Goal: Task Accomplishment & Management: Manage account settings

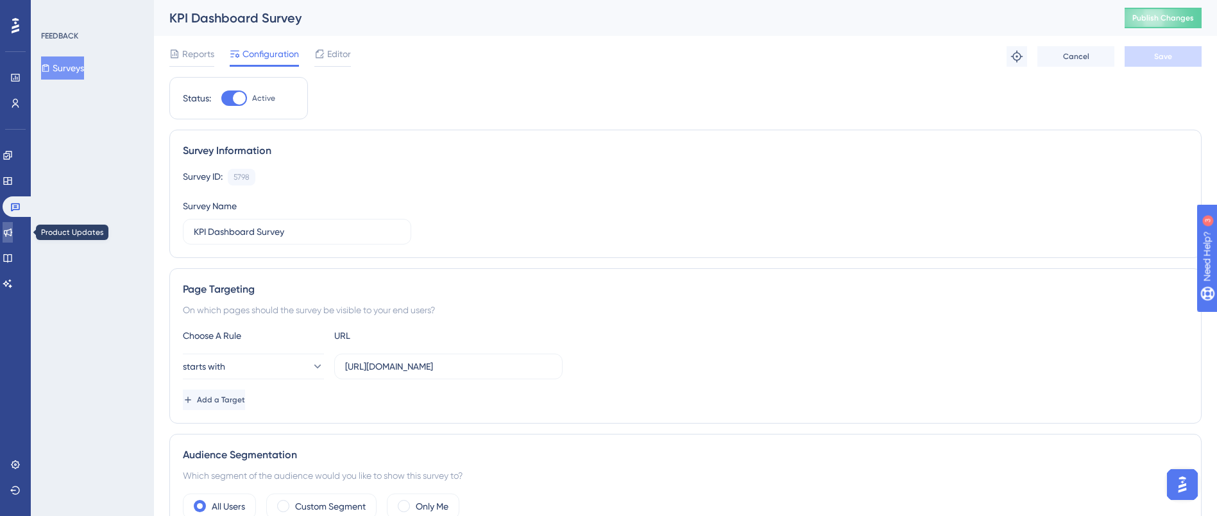
click at [13, 230] on link at bounding box center [8, 232] width 10 height 21
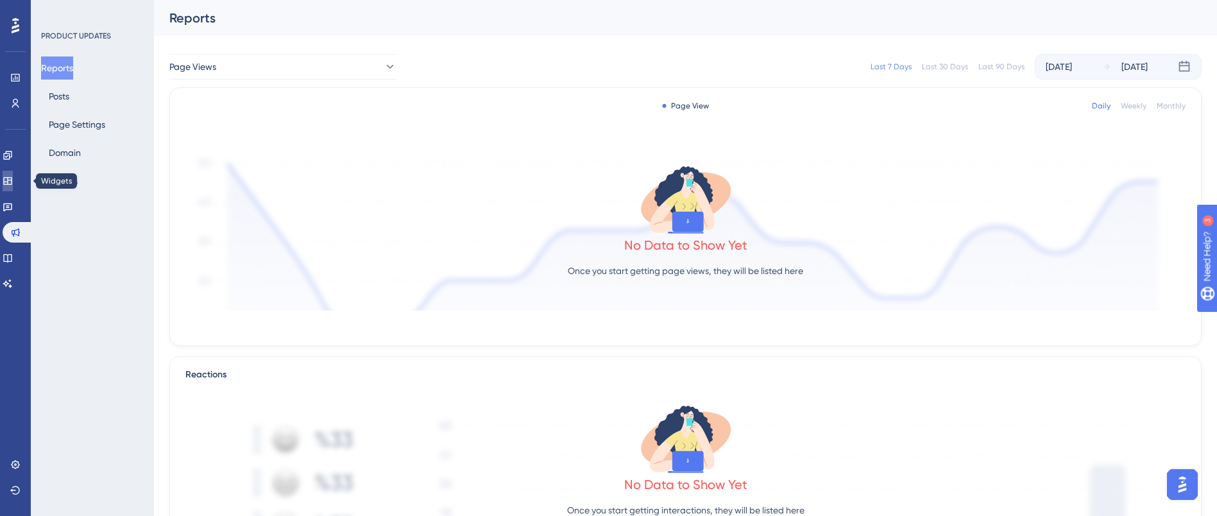
click at [10, 184] on icon at bounding box center [8, 181] width 10 height 10
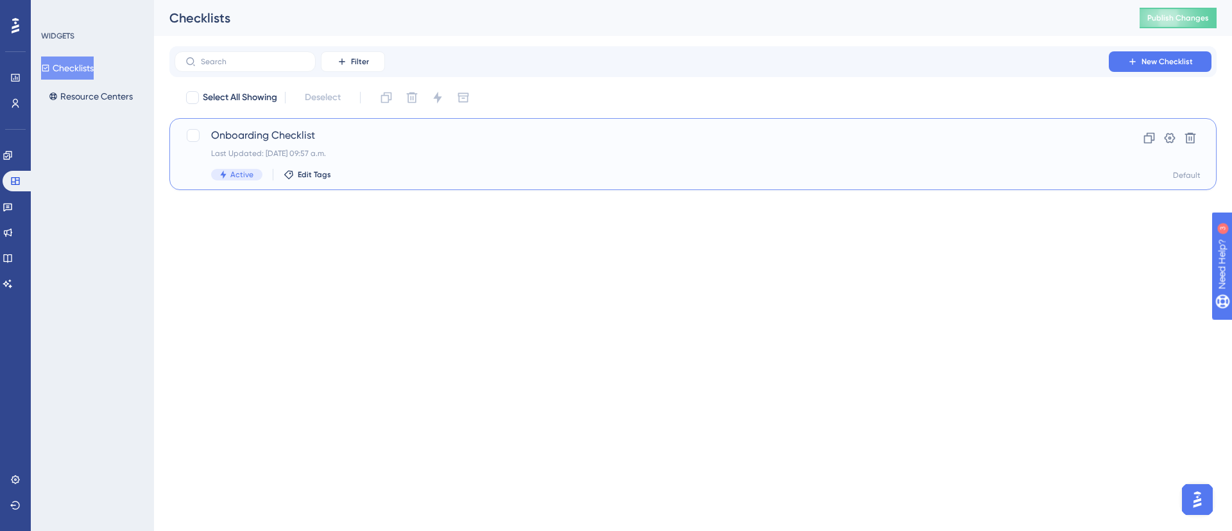
click at [304, 145] on div "Onboarding Checklist Last Updated: 13 aug 2025 09:57 a.m. Active Edit Tags" at bounding box center [641, 154] width 861 height 53
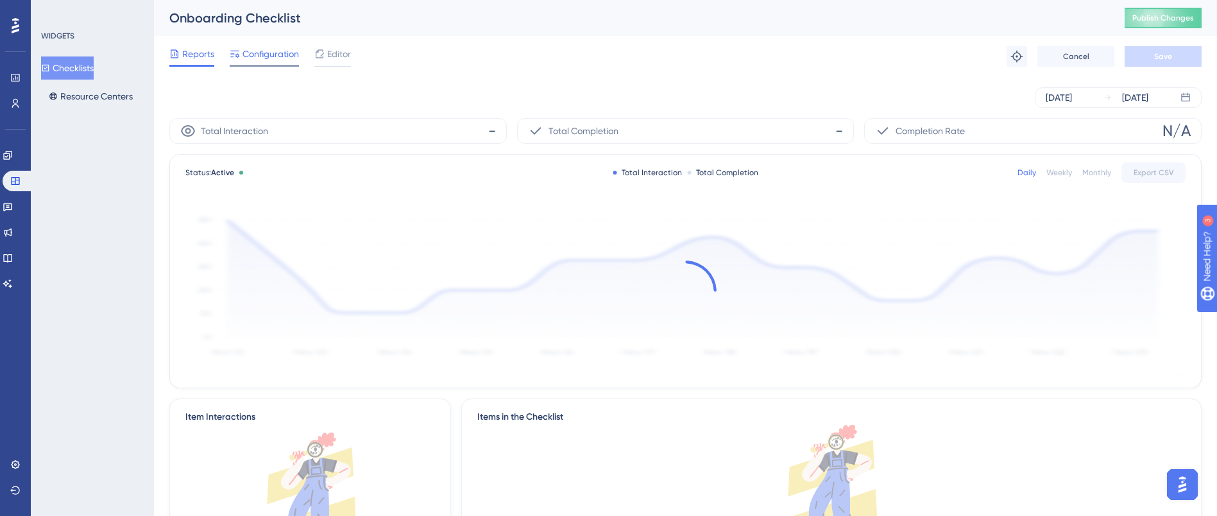
click at [262, 57] on span "Configuration" at bounding box center [271, 53] width 56 height 15
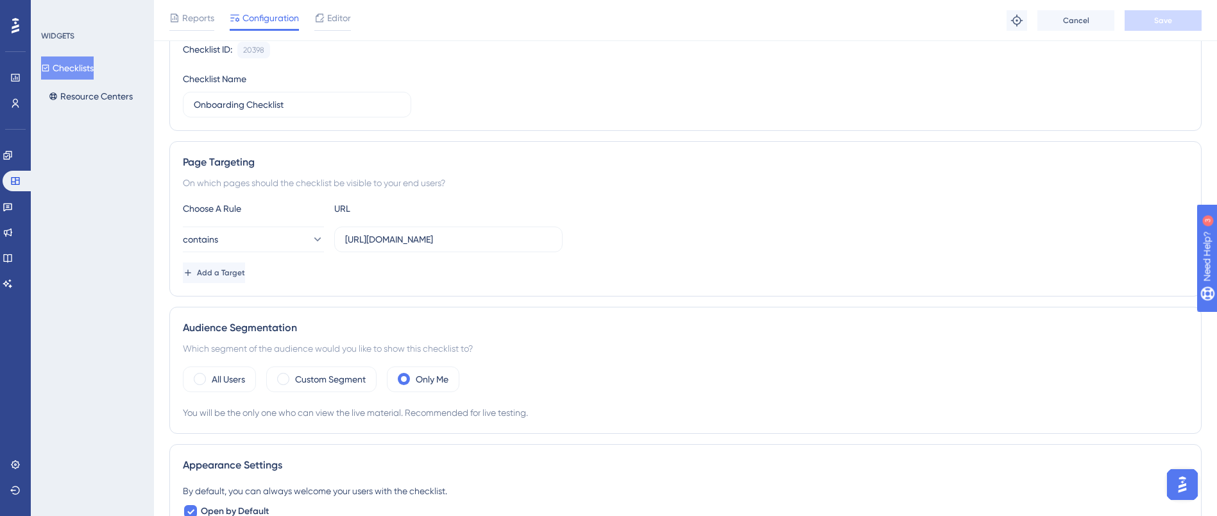
scroll to position [96, 0]
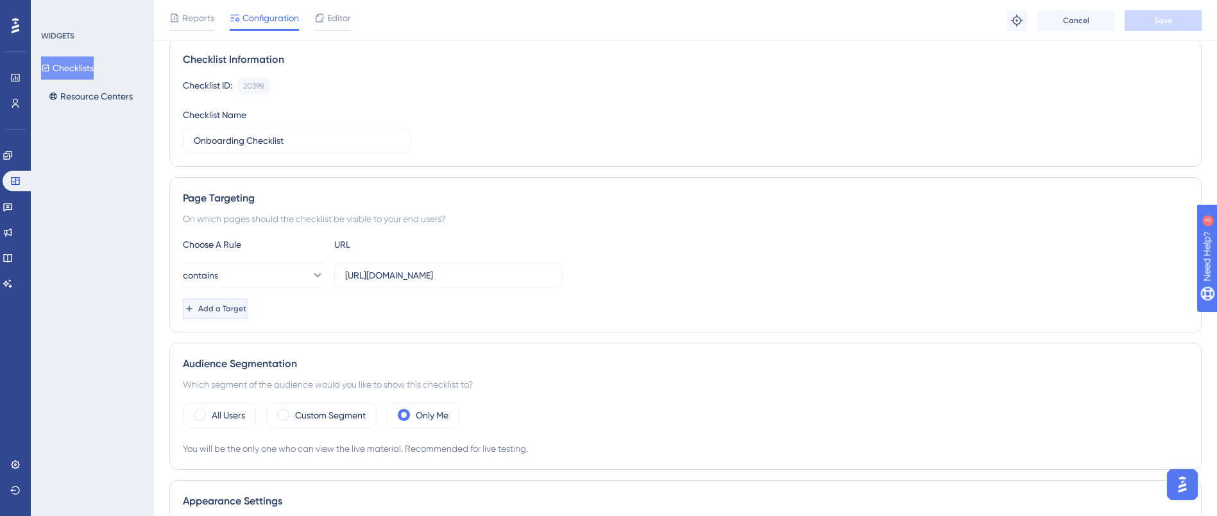
click at [248, 314] on button "Add a Target" at bounding box center [215, 308] width 65 height 21
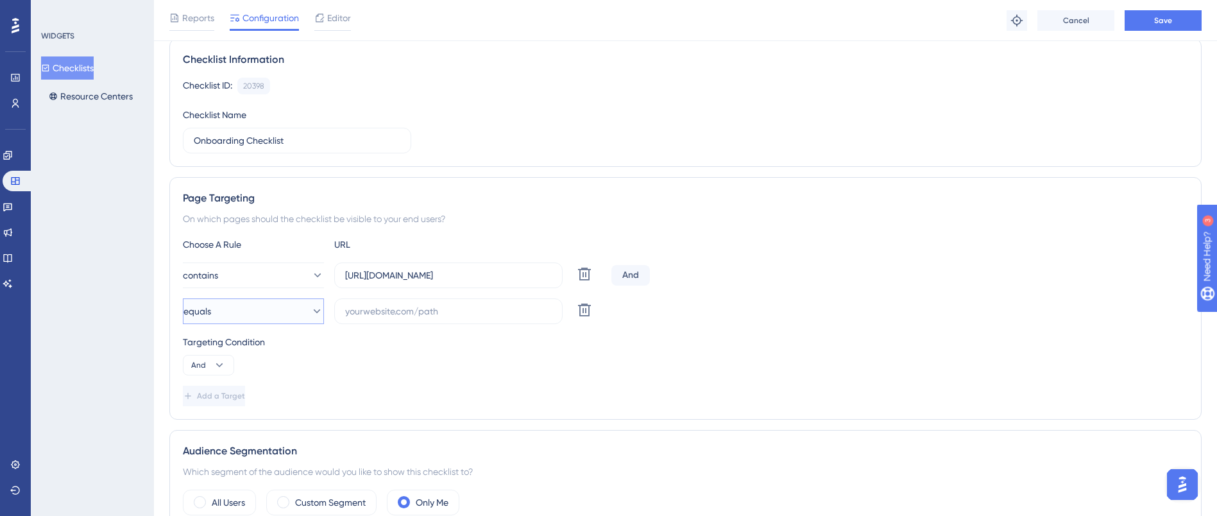
click at [312, 307] on icon at bounding box center [317, 311] width 13 height 13
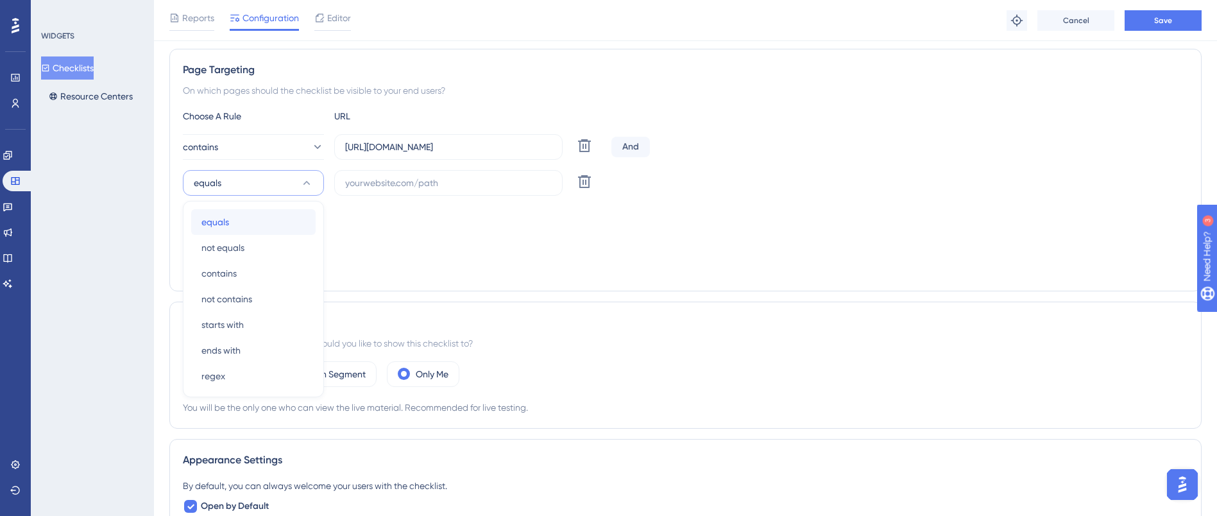
click at [278, 229] on div "equals equals" at bounding box center [254, 222] width 104 height 26
click at [444, 186] on input "text" at bounding box center [448, 183] width 207 height 14
paste input "https://app.sensorfact.nl/settings/main/price"
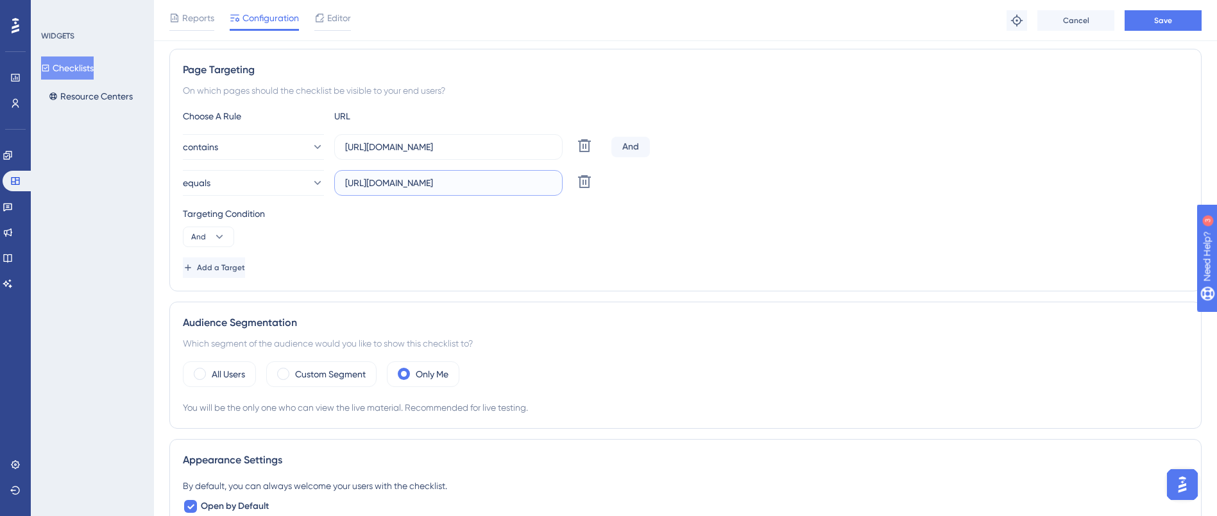
type input "https://app.sensorfact.nl/settings/main/price"
click at [594, 220] on div "Targeting Condition" at bounding box center [686, 213] width 1006 height 15
click at [488, 180] on input "https://app.sensorfact.nl/settings/main/price" at bounding box center [448, 183] width 207 height 14
click at [1156, 22] on span "Save" at bounding box center [1164, 20] width 18 height 10
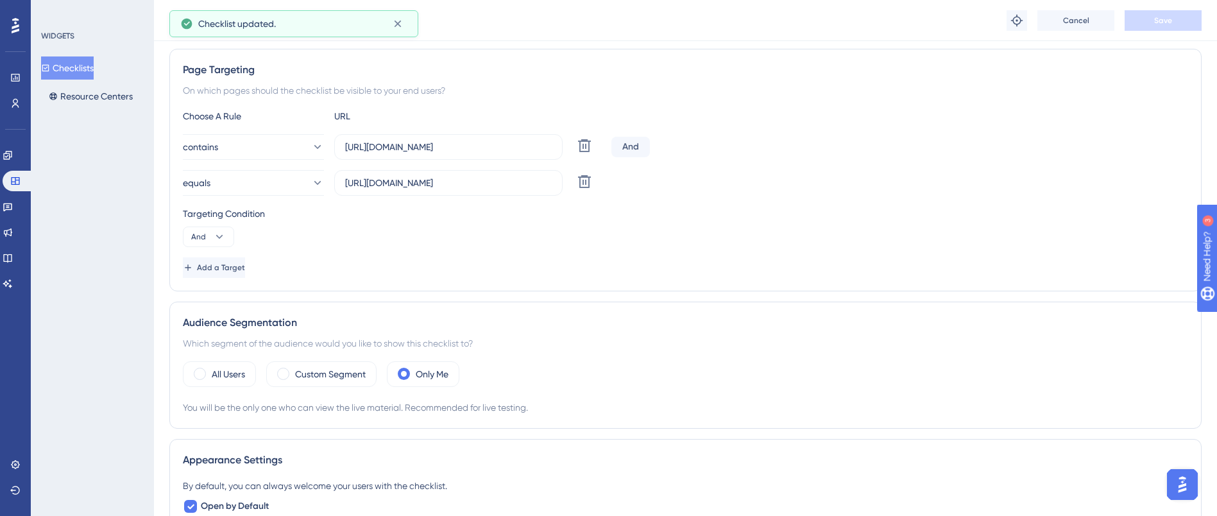
scroll to position [0, 0]
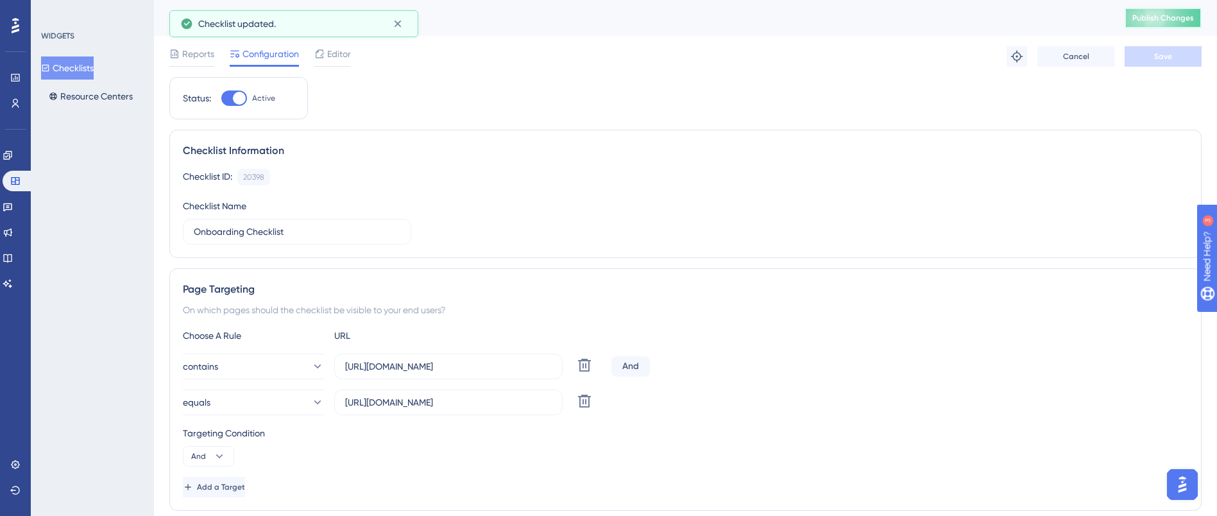
click at [1155, 22] on span "Publish Changes" at bounding box center [1164, 18] width 62 height 10
click at [540, 406] on input "https://app.sensorfact.nl/settings/main/price" at bounding box center [448, 402] width 207 height 14
click at [773, 443] on div "Targeting Condition And" at bounding box center [686, 446] width 1006 height 41
click at [233, 486] on span "Add a Target" at bounding box center [221, 487] width 48 height 10
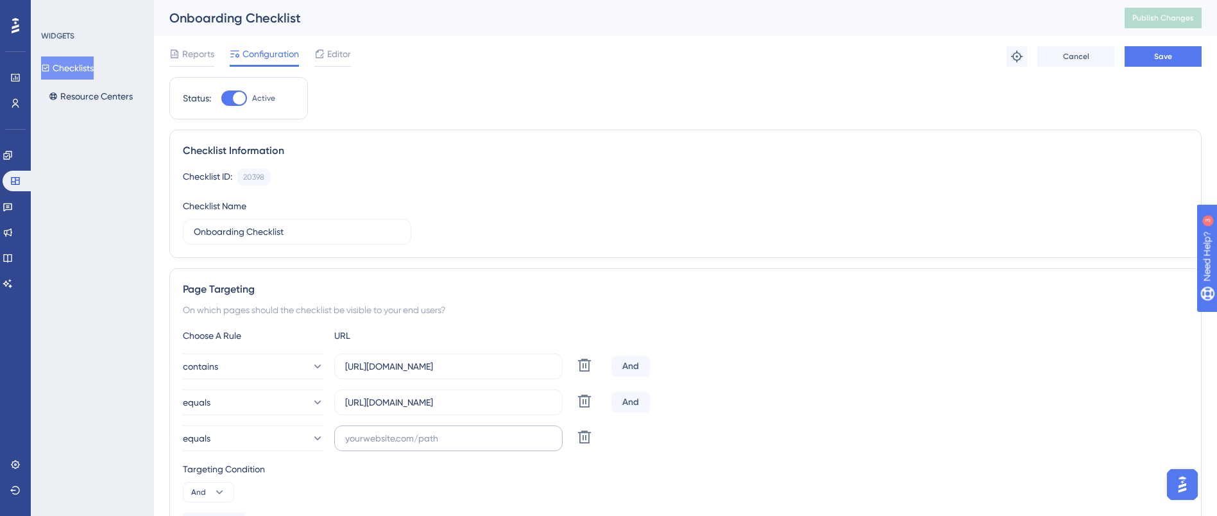
click at [418, 446] on label at bounding box center [448, 439] width 228 height 26
click at [418, 445] on input "text" at bounding box center [448, 438] width 207 height 14
paste input "https://app.sensorfact.nl/settings/main/carbon-emissions"
type input "https://app.sensorfact.nl/settings/main/carbon-emissions"
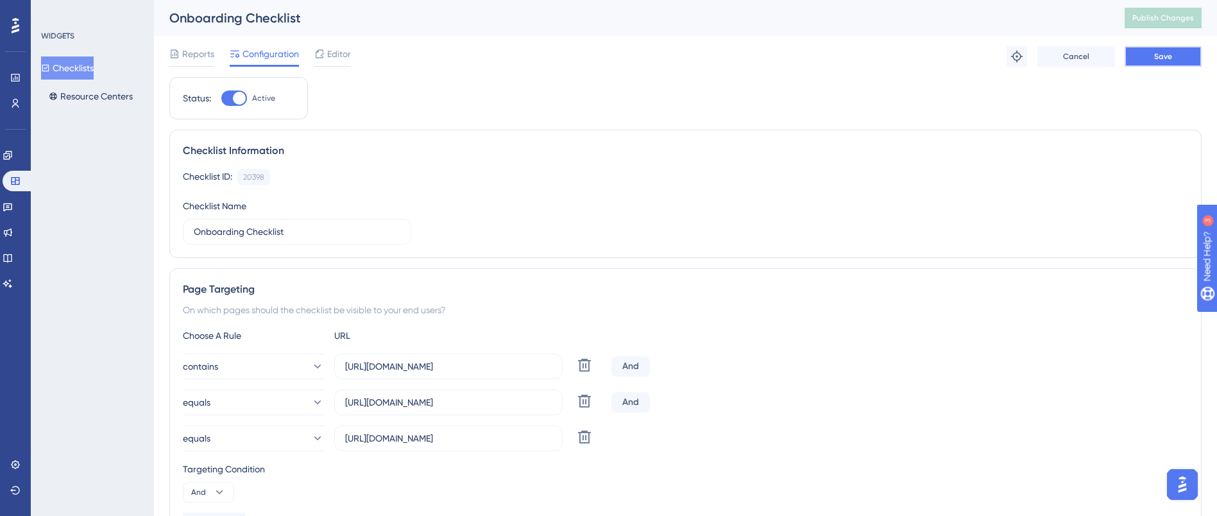
click at [1191, 50] on button "Save" at bounding box center [1163, 56] width 77 height 21
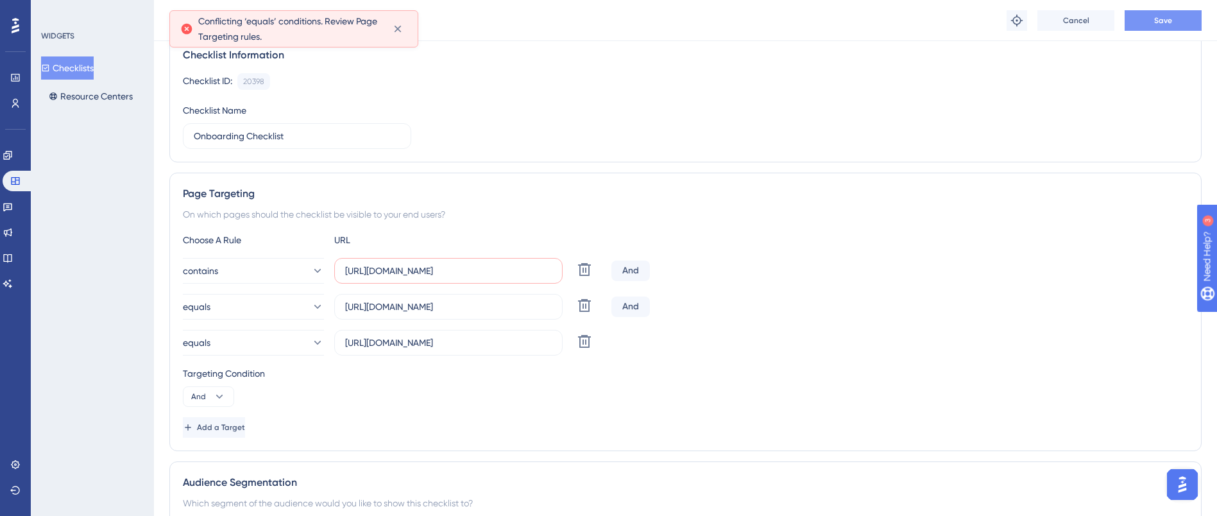
scroll to position [108, 0]
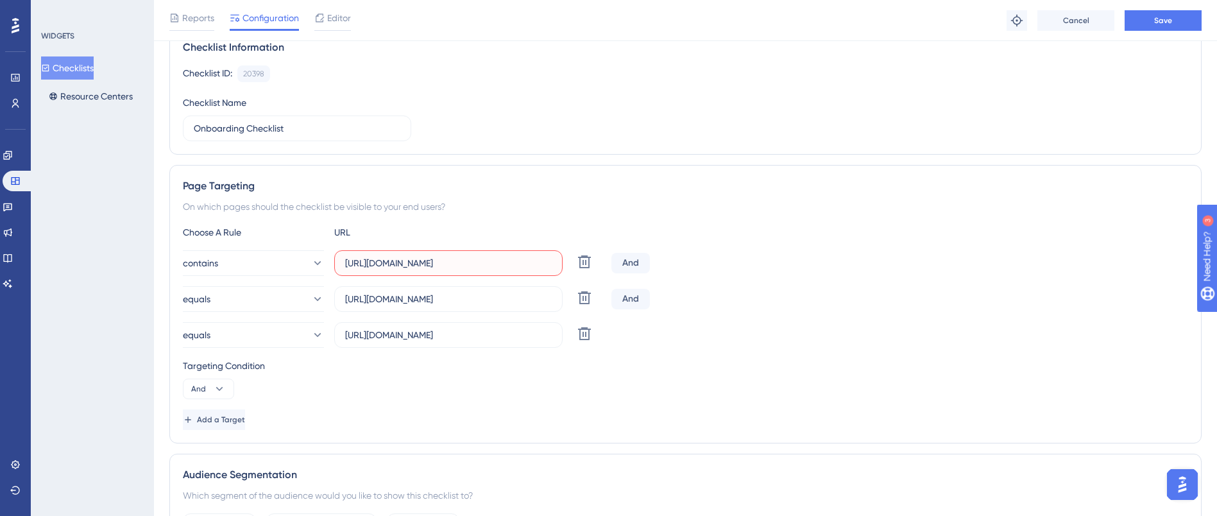
click at [531, 268] on input "https://app.sensorfact.nl/electricity" at bounding box center [448, 263] width 207 height 14
click at [314, 264] on button "contains" at bounding box center [253, 263] width 141 height 26
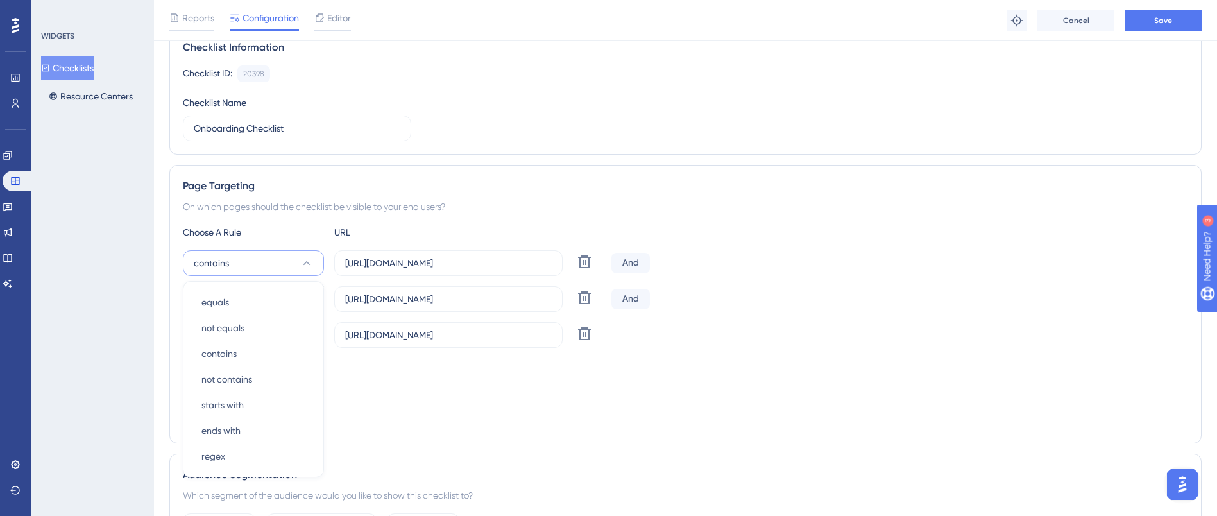
scroll to position [230, 0]
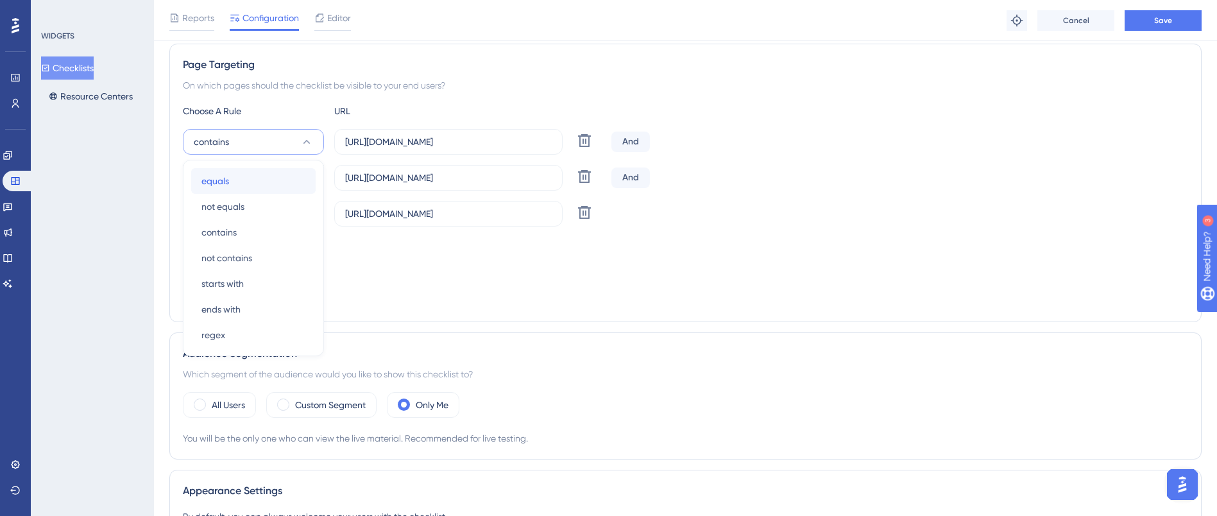
click at [271, 184] on div "equals equals" at bounding box center [254, 181] width 104 height 26
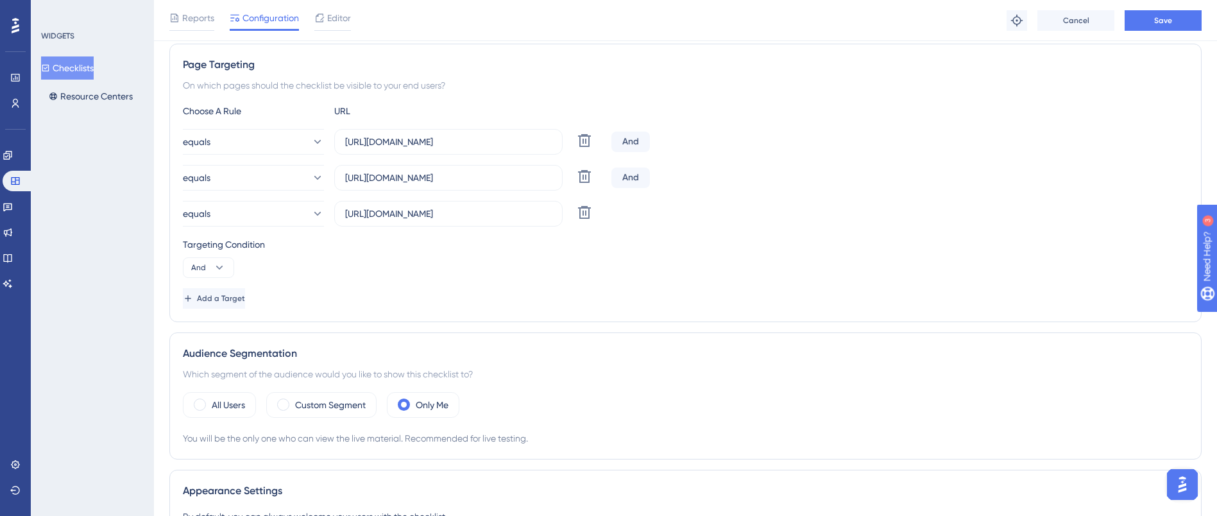
scroll to position [114, 0]
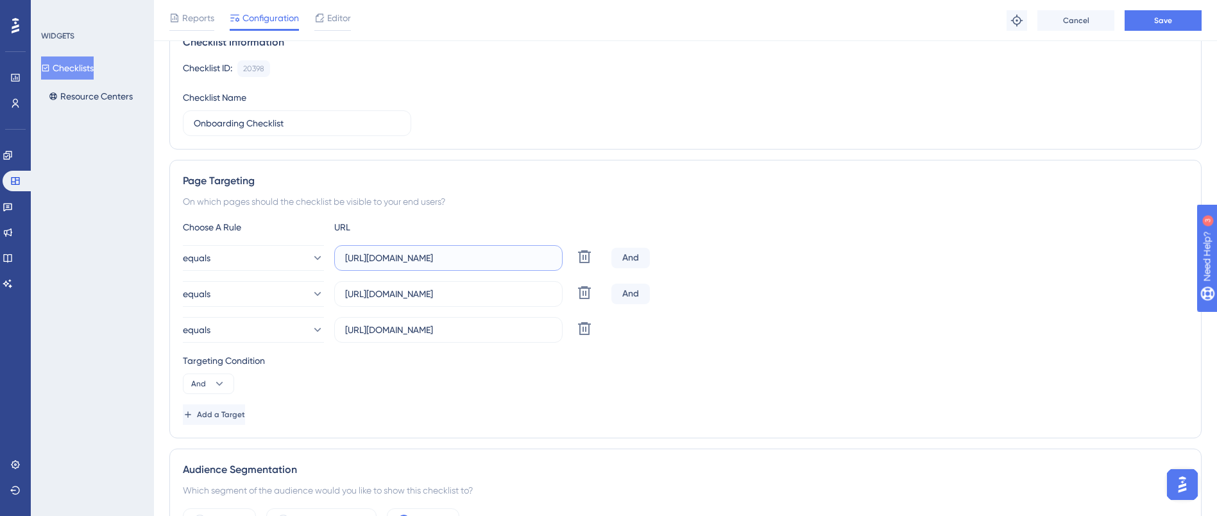
click at [507, 257] on input "https://app.sensorfact.nl/electricity" at bounding box center [448, 258] width 207 height 14
click at [919, 274] on div "equals https://app.sensorfact.nl/electricity/power Delete And equals https://ap…" at bounding box center [686, 294] width 1006 height 98
click at [1157, 19] on span "Save" at bounding box center [1164, 20] width 18 height 10
click at [457, 252] on input "https://app.sensorfact.nl/electricity/power" at bounding box center [448, 258] width 207 height 14
drag, startPoint x: 529, startPoint y: 255, endPoint x: 340, endPoint y: 255, distance: 190.0
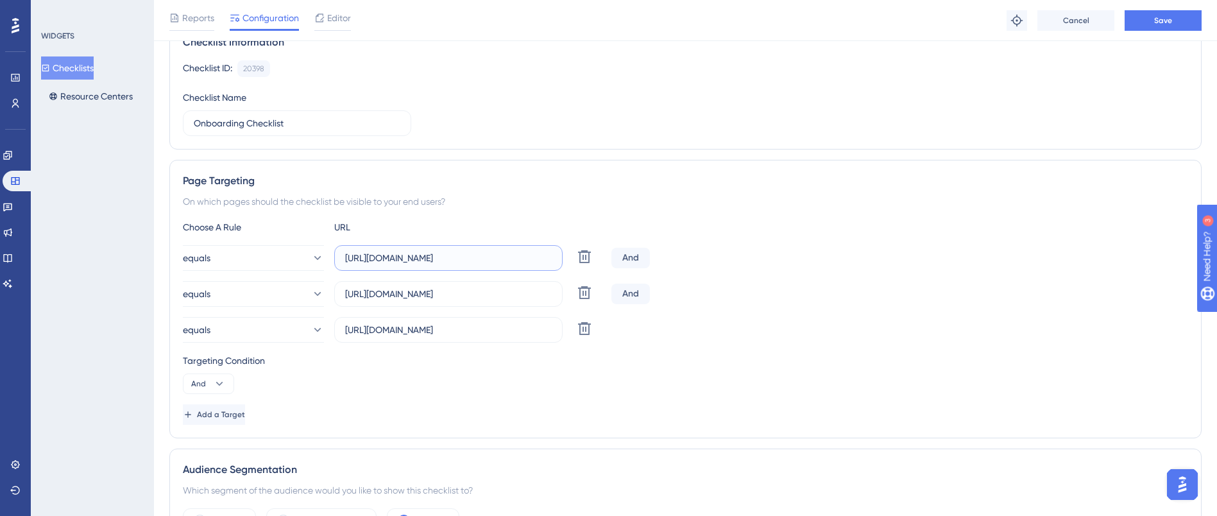
click at [340, 255] on label "https://app.sensorfact.nl/electricity/power" at bounding box center [448, 258] width 228 height 26
paste input "analysis/"
type input "https://app.sensorfact.nl/electricity/analysis/power"
click at [765, 259] on div "equals https://app.sensorfact.nl/electricity/analysis/power Delete And" at bounding box center [686, 258] width 1006 height 26
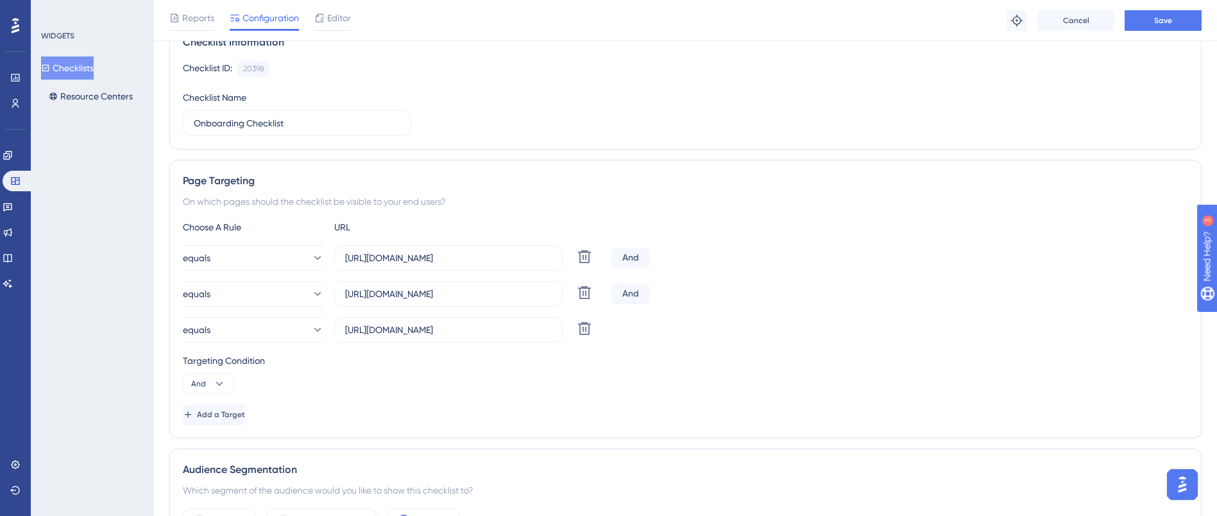
scroll to position [0, 0]
click at [1173, 17] on button "Save" at bounding box center [1163, 20] width 77 height 21
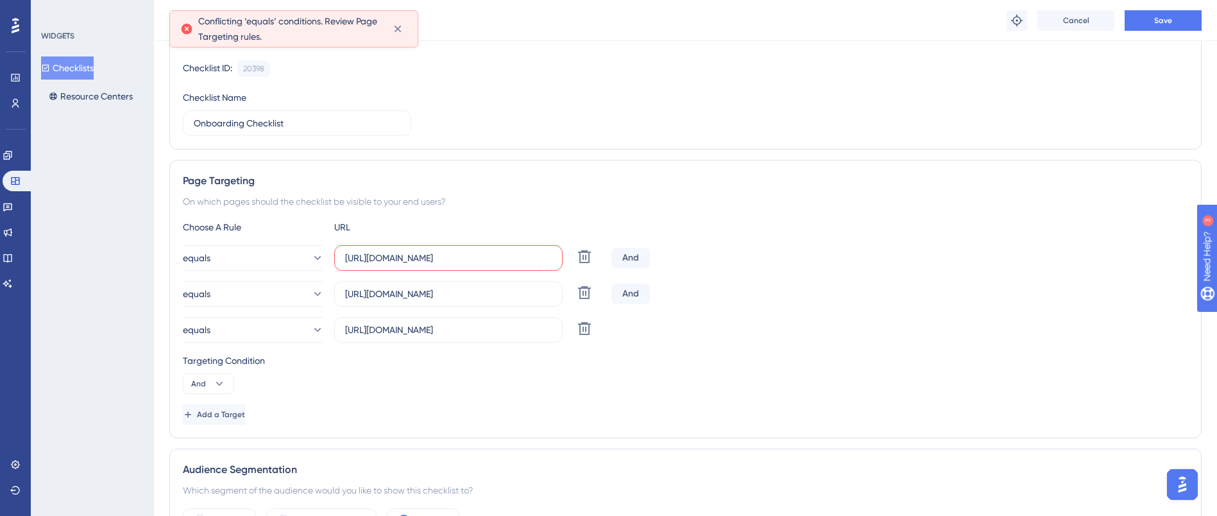
click at [531, 266] on label "https://app.sensorfact.nl/electricity/analysis/power" at bounding box center [448, 258] width 228 height 26
click at [531, 265] on input "https://app.sensorfact.nl/electricity/analysis/power" at bounding box center [448, 258] width 207 height 14
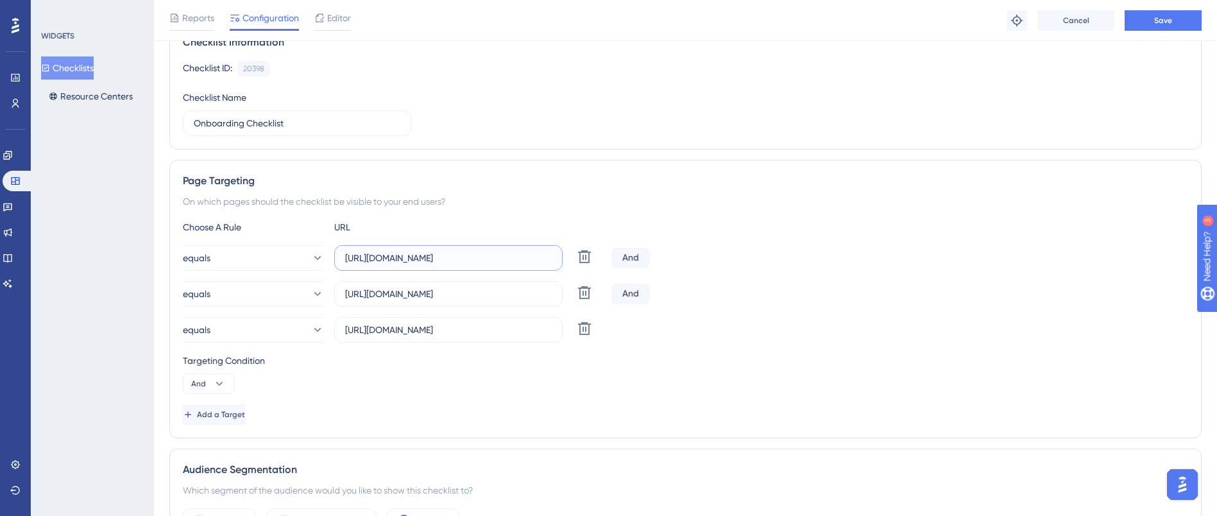
click at [408, 259] on input "https://app.sensorfact.nl/electricity/analysis/power" at bounding box center [448, 258] width 207 height 14
click at [345, 260] on label "https://app.sensorfact.nl/electricity/analysis/power" at bounding box center [448, 258] width 228 height 26
click at [345, 260] on input "https://app.sensorfact.nl/electricity/analysis/power" at bounding box center [448, 258] width 207 height 14
click at [861, 269] on div "equals https://app.sensorfact.nl/electricity/analysis/power Delete And" at bounding box center [686, 258] width 1006 height 26
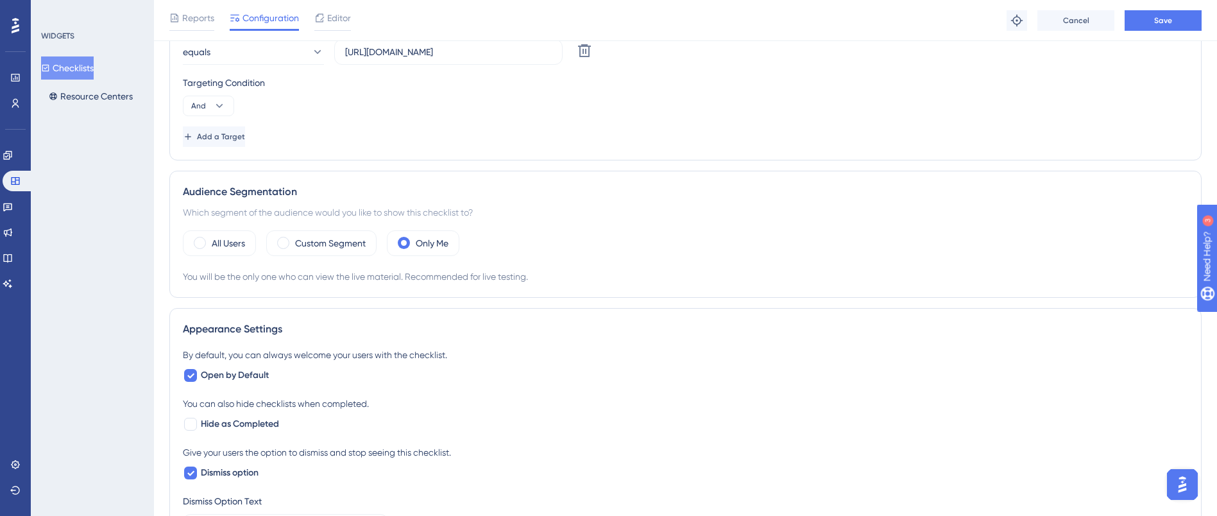
scroll to position [481, 0]
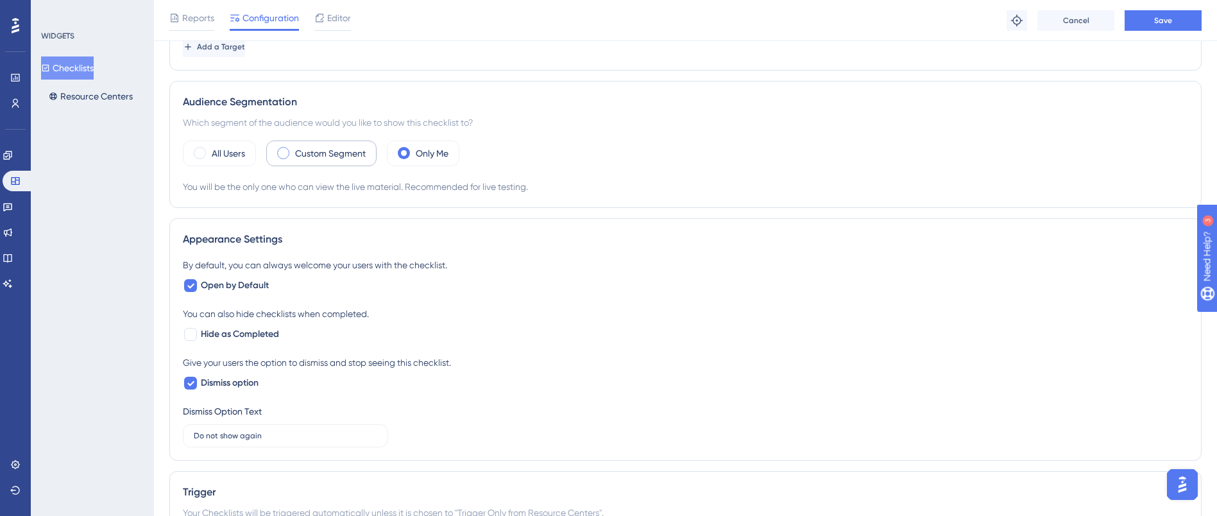
click at [287, 150] on span at bounding box center [283, 153] width 12 height 12
click at [293, 149] on input "radio" at bounding box center [293, 149] width 0 height 0
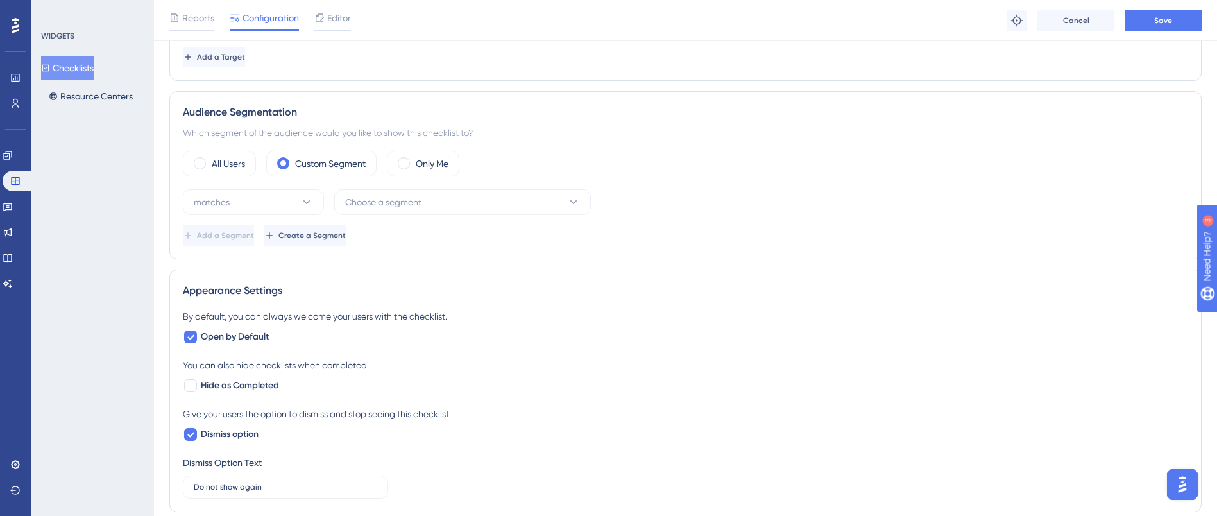
scroll to position [499, 0]
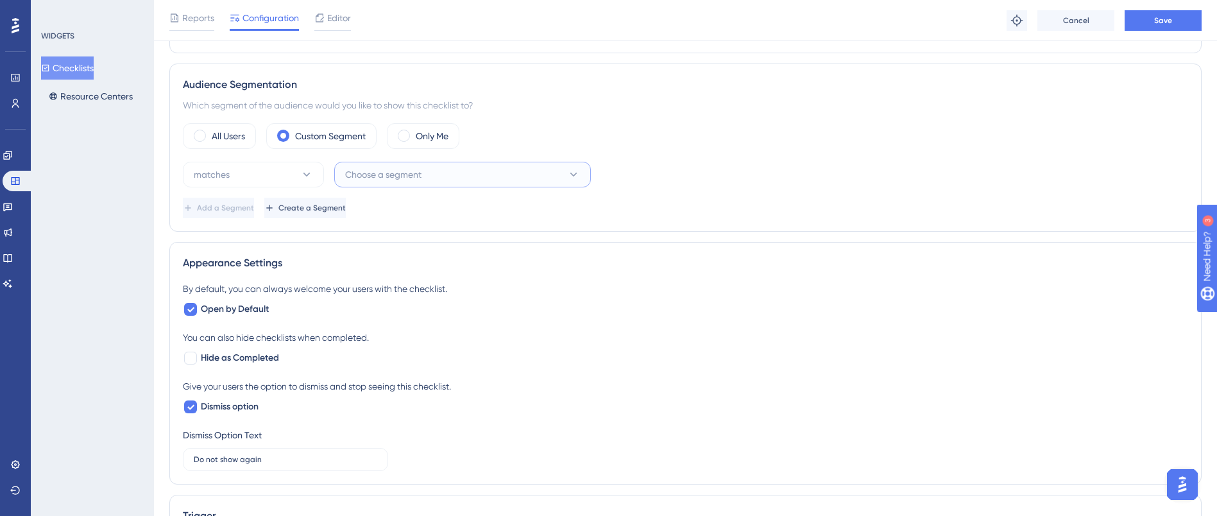
click at [371, 171] on span "Choose a segment" at bounding box center [383, 174] width 76 height 15
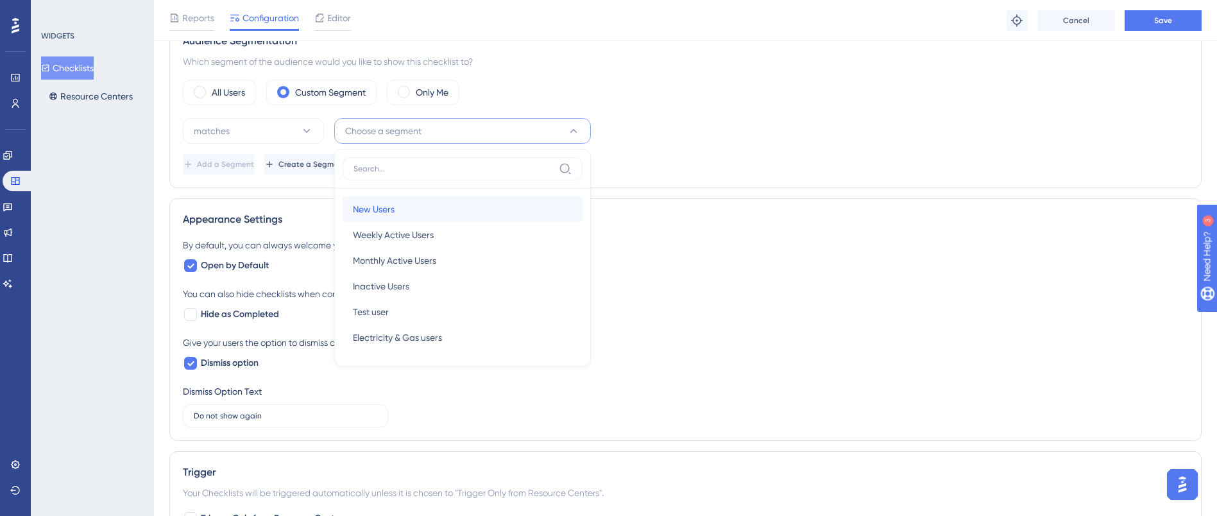
click at [432, 208] on div "New Users New Users" at bounding box center [462, 209] width 219 height 26
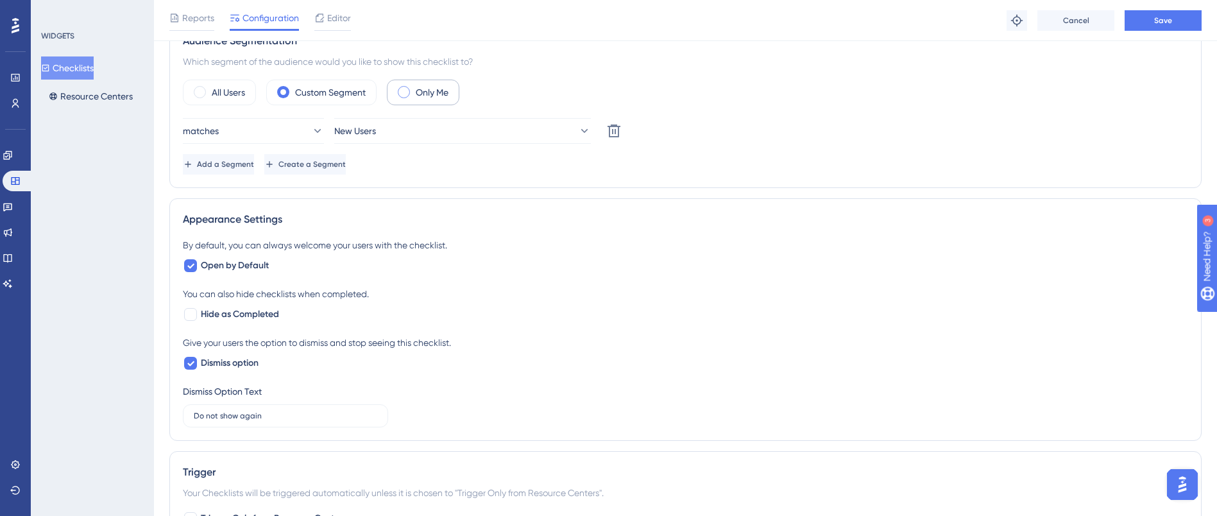
click at [434, 100] on div "Only Me" at bounding box center [423, 93] width 73 height 26
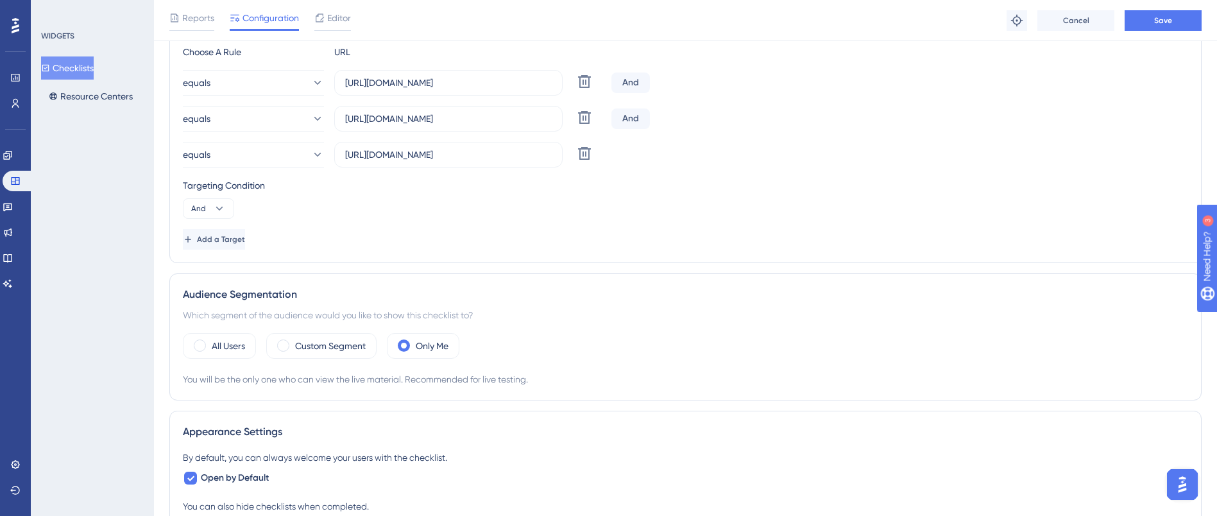
scroll to position [385, 0]
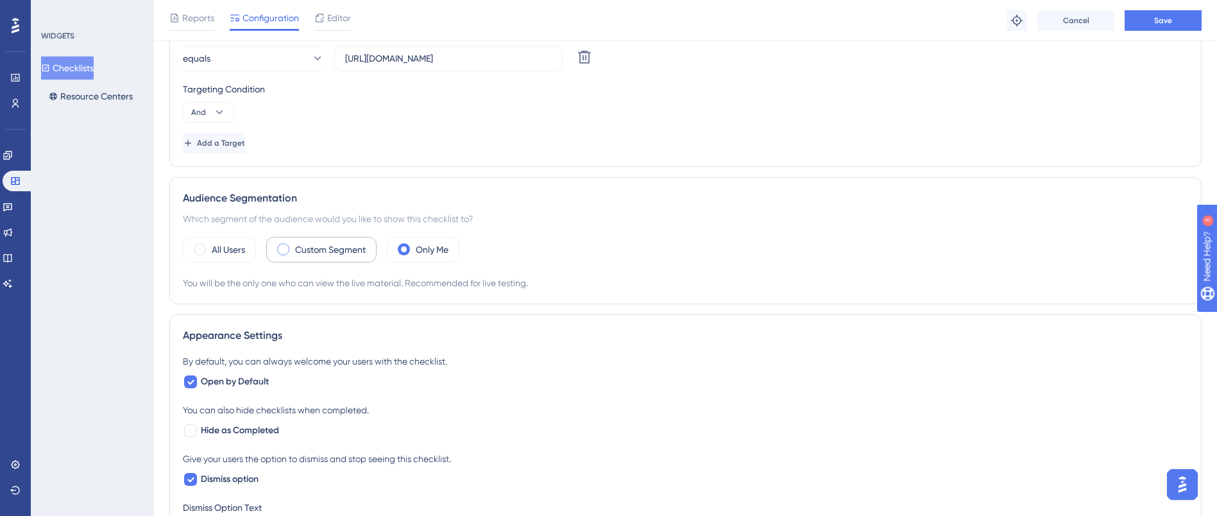
click at [354, 259] on div "Custom Segment" at bounding box center [321, 250] width 110 height 26
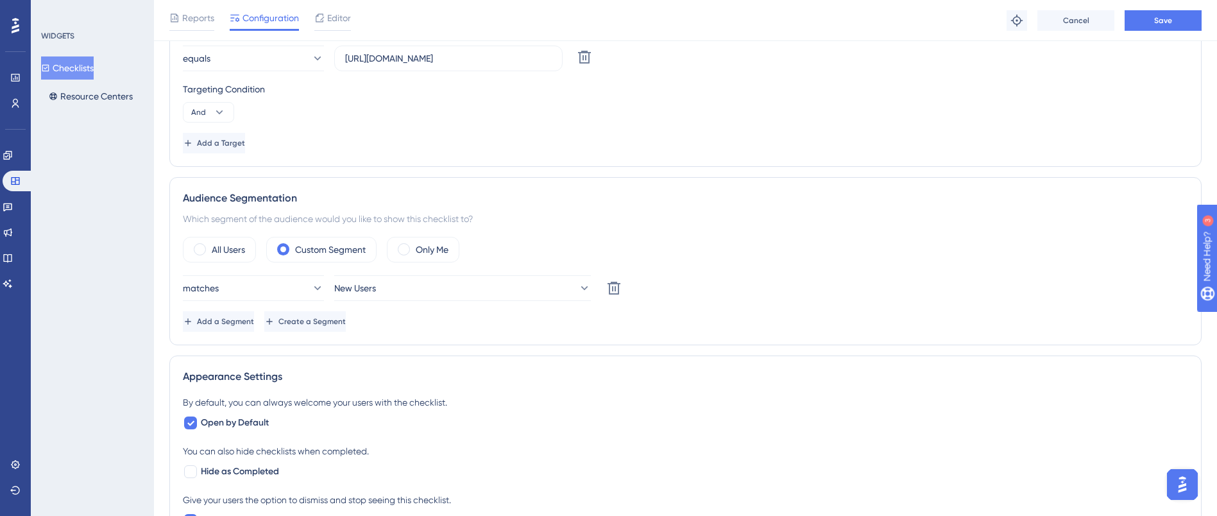
scroll to position [0, 0]
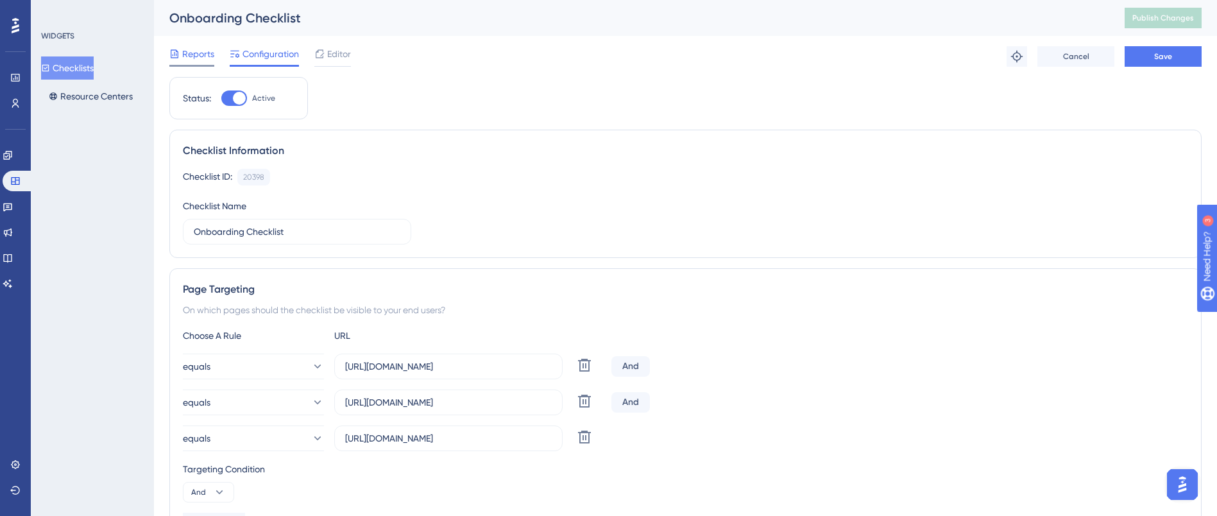
click at [200, 55] on span "Reports" at bounding box center [198, 53] width 32 height 15
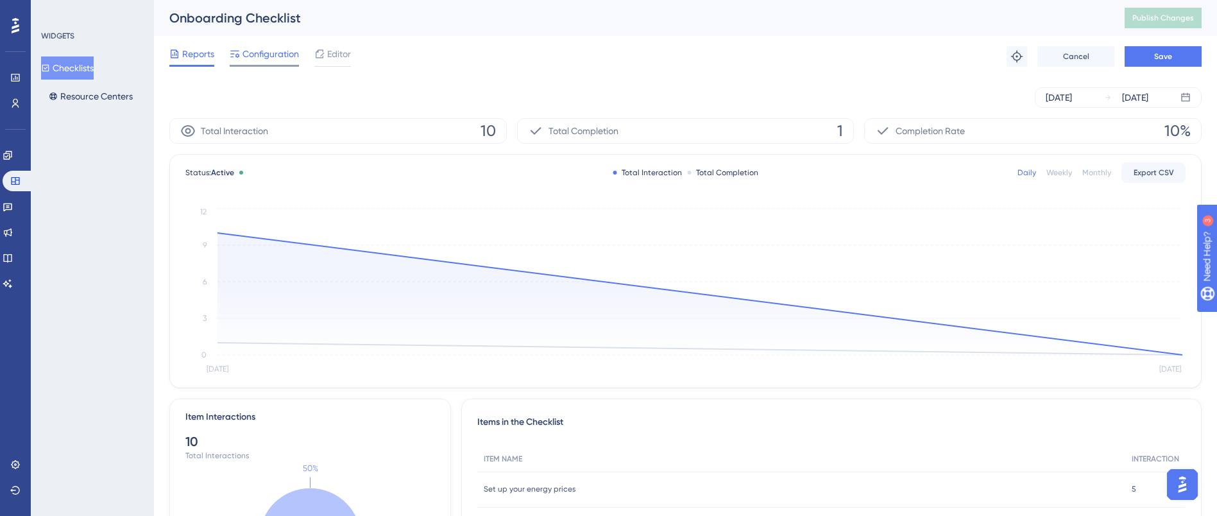
click at [286, 58] on span "Configuration" at bounding box center [271, 53] width 56 height 15
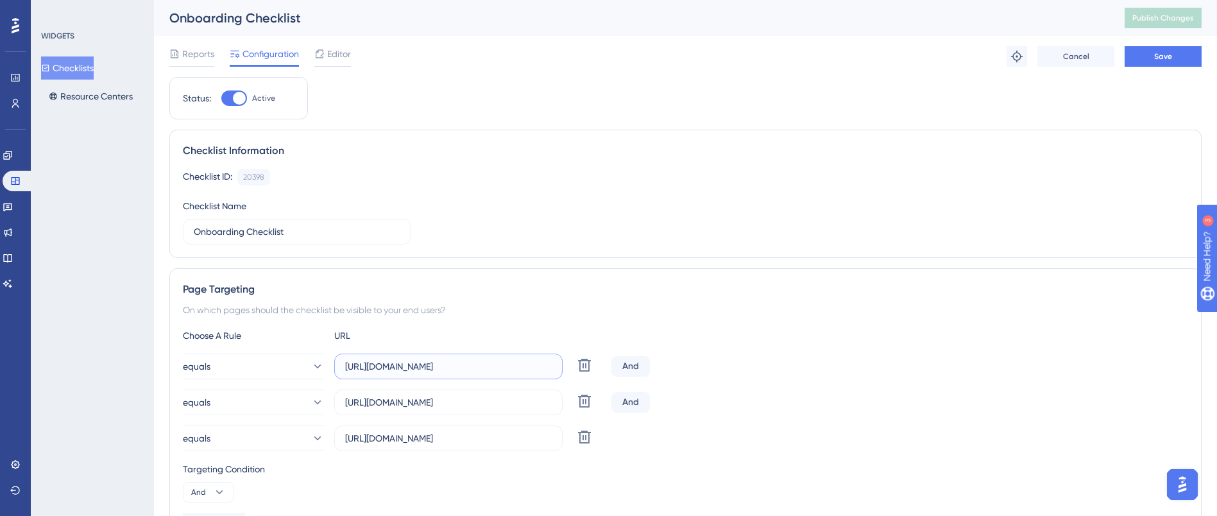
click at [400, 368] on input "https://app.sensorfact.nl/electricity/analysis/power" at bounding box center [448, 366] width 207 height 14
click at [12, 155] on icon at bounding box center [7, 155] width 8 height 8
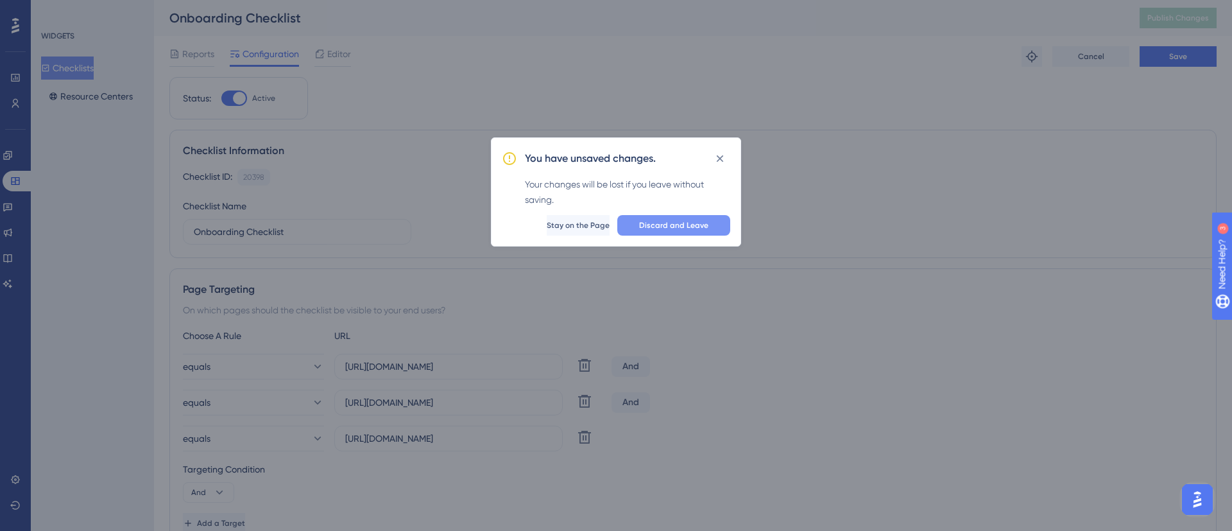
click at [638, 223] on button "Discard and Leave" at bounding box center [673, 225] width 113 height 21
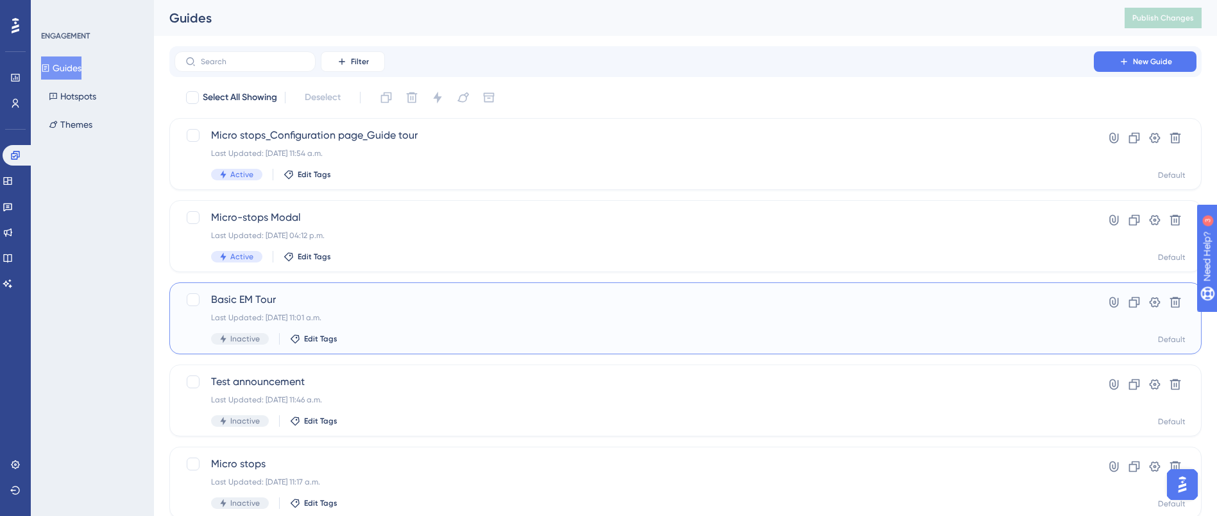
click at [258, 309] on div "Basic EM Tour Last Updated: 14 aug 2025 11:01 a.m. Inactive Edit Tags" at bounding box center [634, 318] width 847 height 53
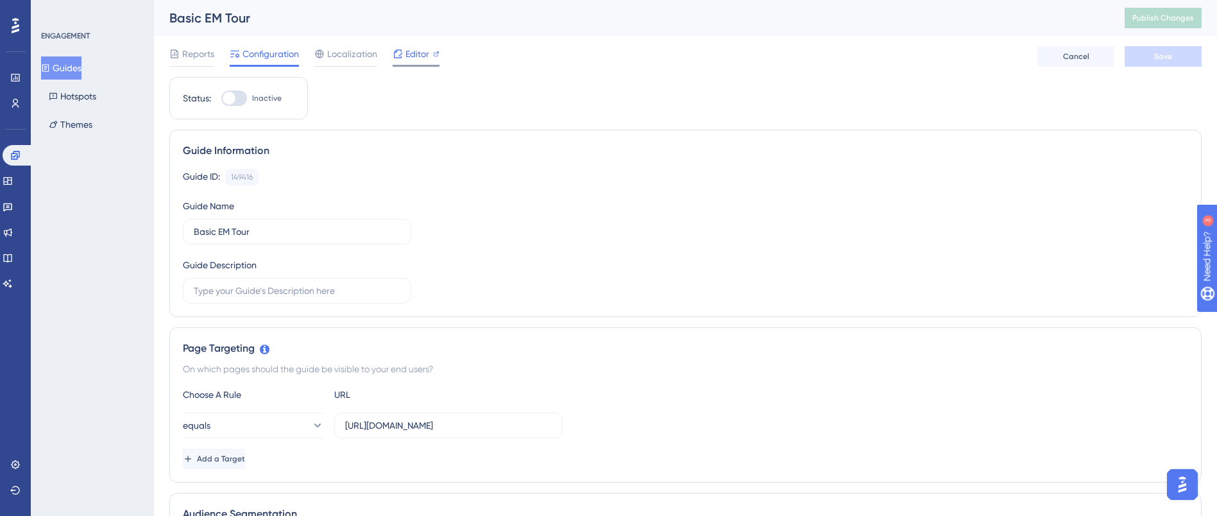
click at [419, 58] on span "Editor" at bounding box center [418, 53] width 24 height 15
click at [420, 55] on span "Editor" at bounding box center [418, 53] width 24 height 15
click at [192, 54] on span "Reports" at bounding box center [198, 53] width 32 height 15
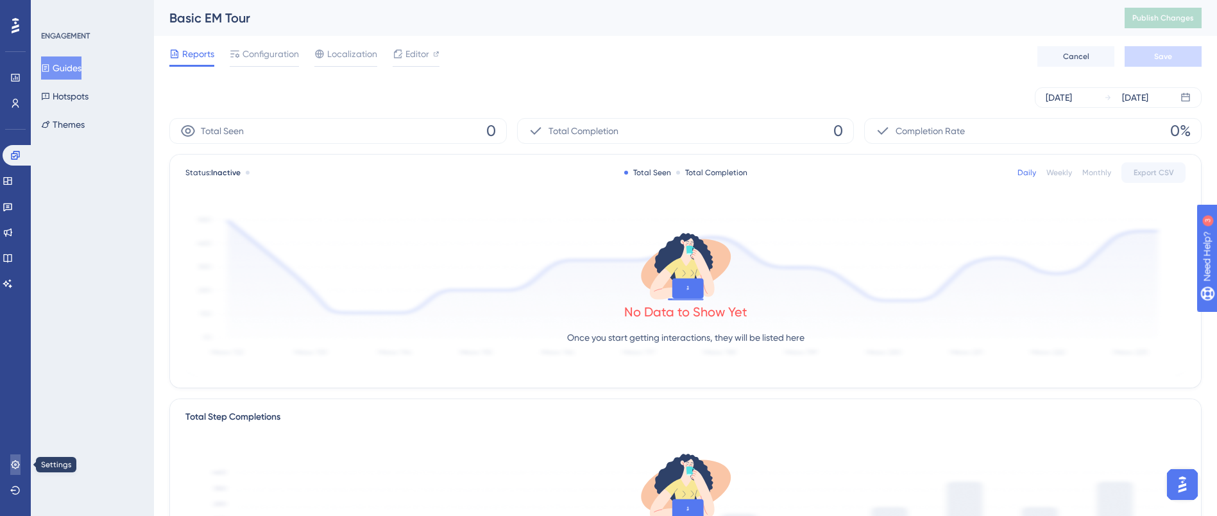
click at [17, 463] on icon at bounding box center [15, 465] width 10 height 10
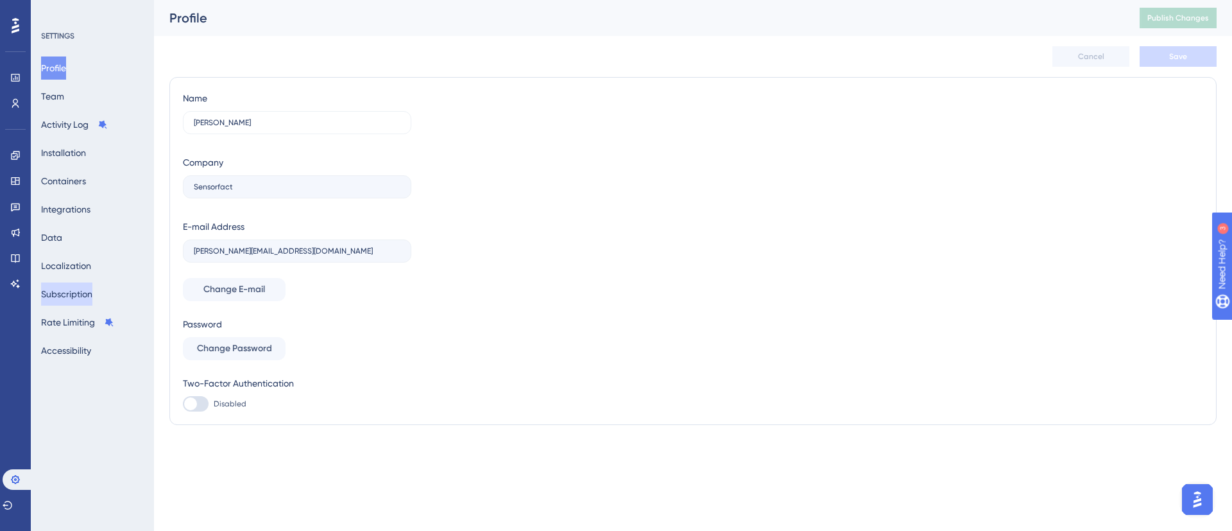
click at [85, 293] on button "Subscription" at bounding box center [66, 293] width 51 height 23
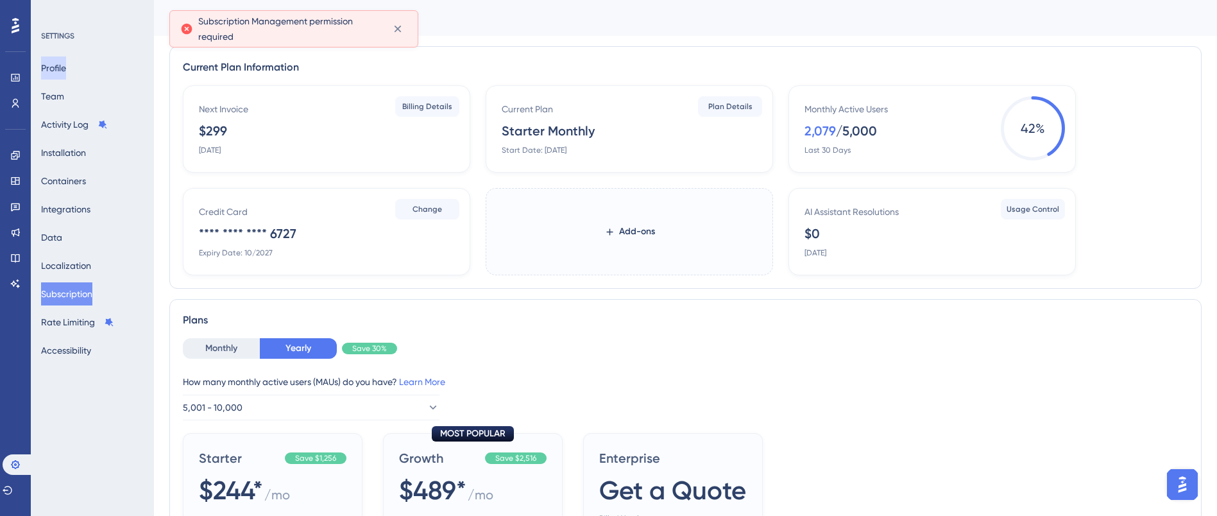
click at [66, 74] on button "Profile" at bounding box center [53, 67] width 25 height 23
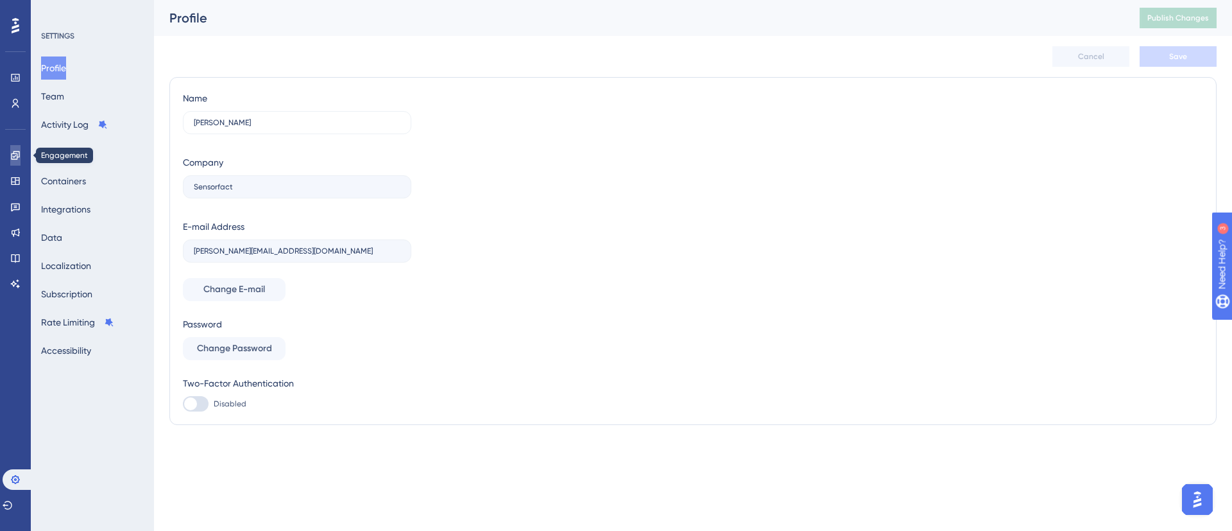
click at [19, 163] on link at bounding box center [15, 155] width 10 height 21
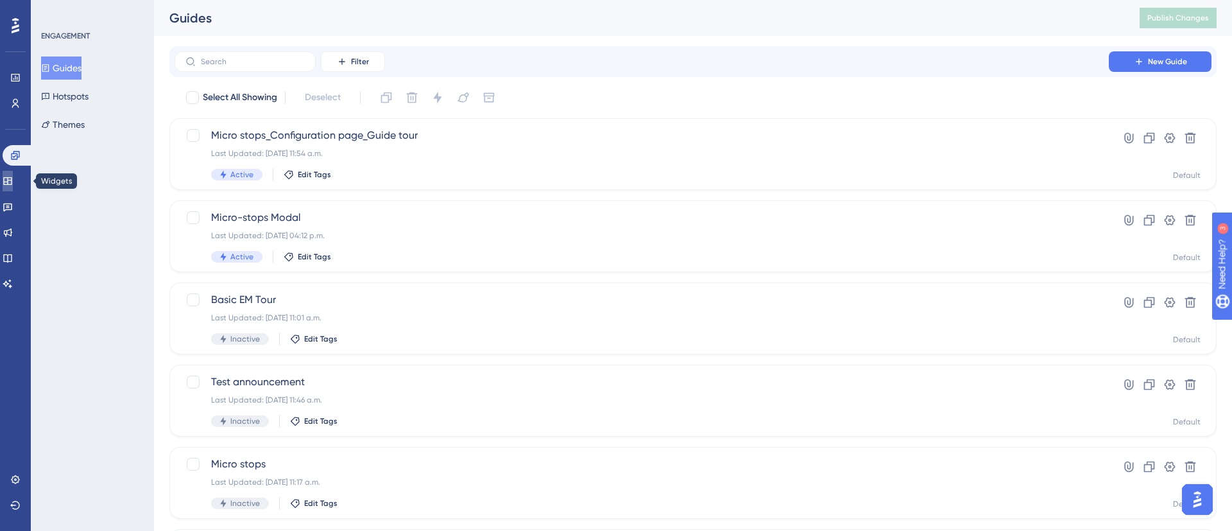
click at [13, 176] on icon at bounding box center [8, 181] width 10 height 10
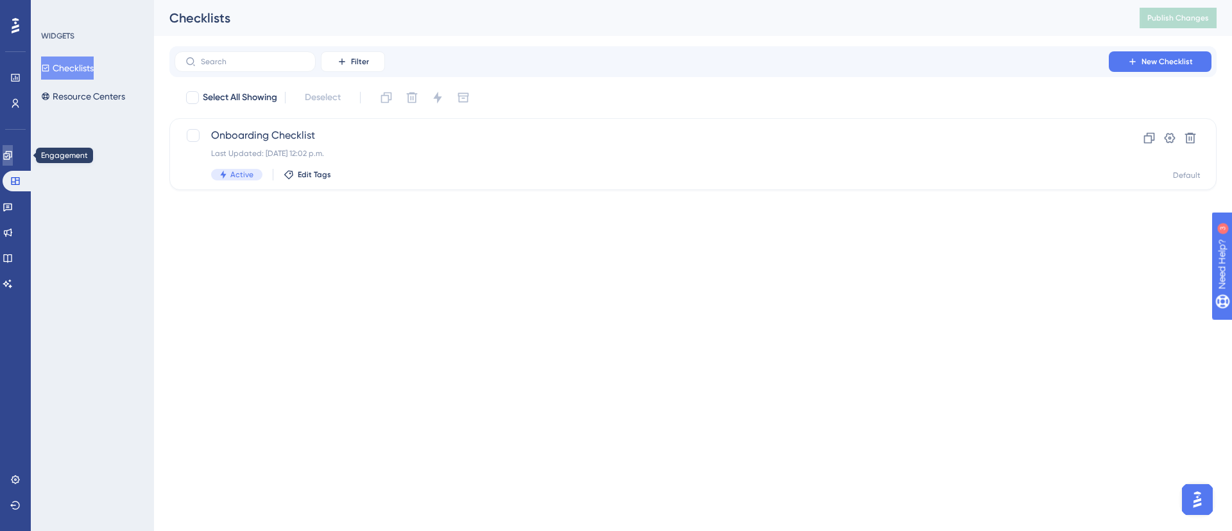
click at [13, 155] on icon at bounding box center [8, 155] width 10 height 10
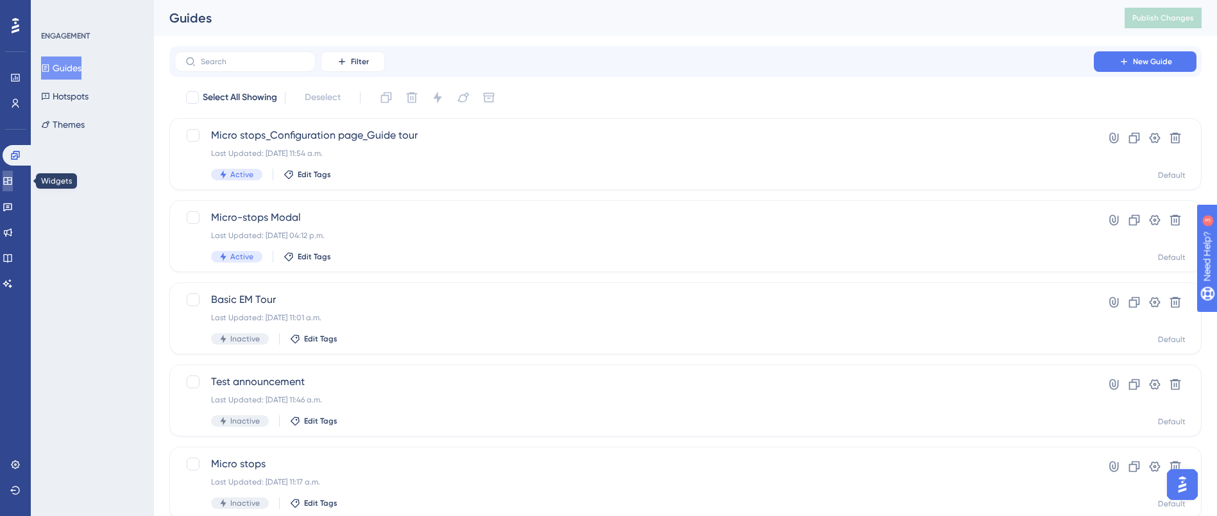
click at [10, 179] on link at bounding box center [8, 181] width 10 height 21
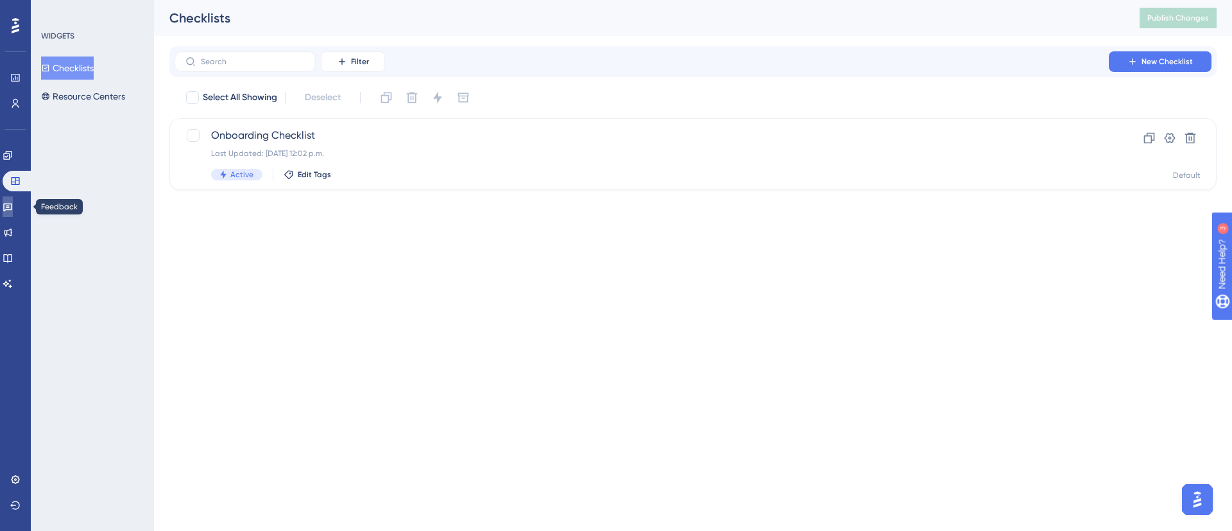
click at [13, 203] on icon at bounding box center [8, 207] width 10 height 10
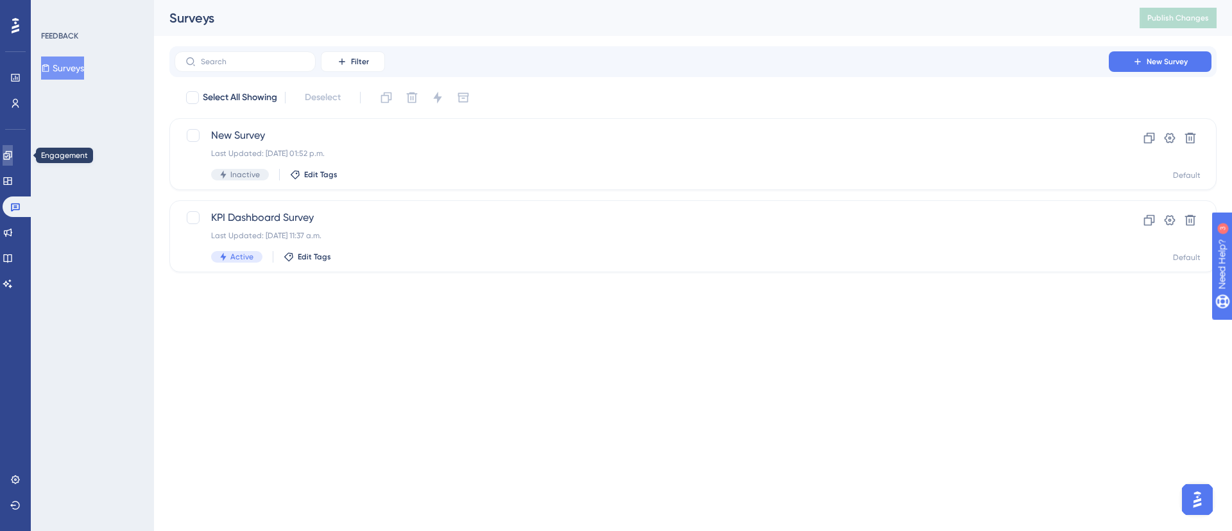
click at [12, 159] on icon at bounding box center [7, 155] width 8 height 8
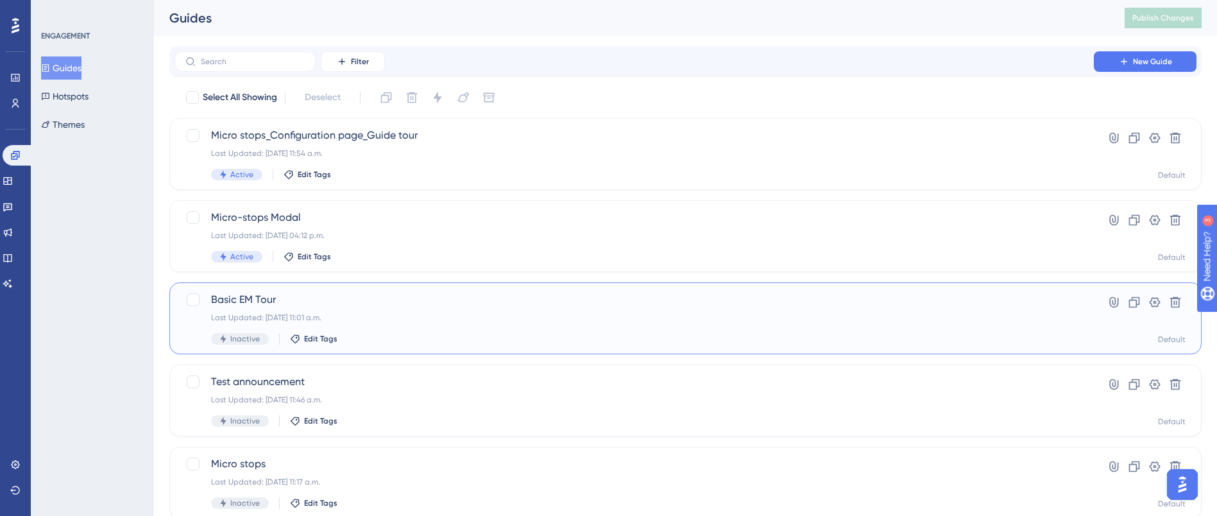
click at [296, 308] on div "Basic EM Tour Last Updated: 14 aug 2025 11:01 a.m. Inactive Edit Tags" at bounding box center [634, 318] width 847 height 53
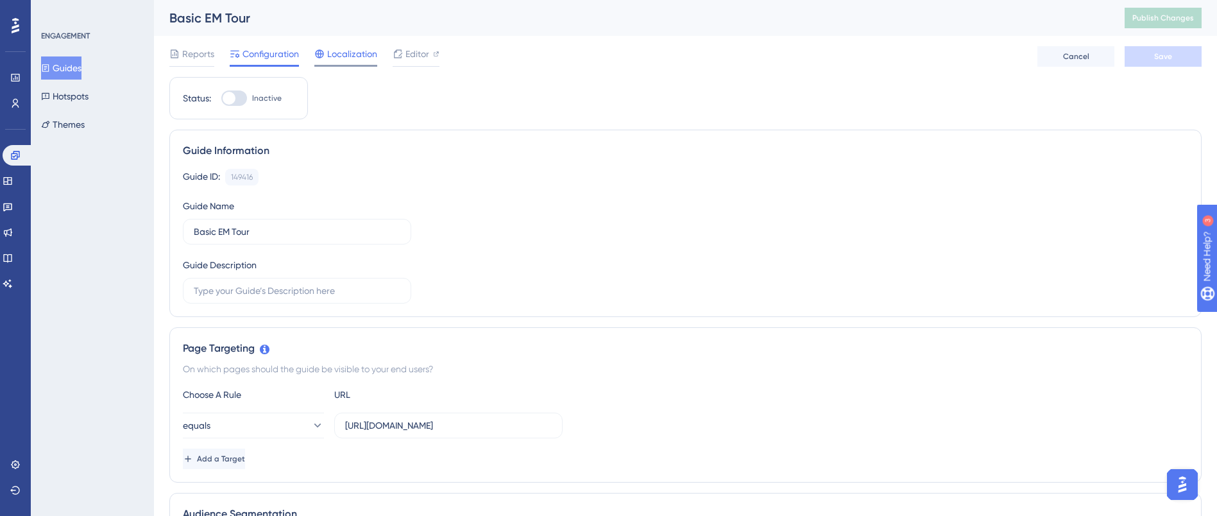
click at [343, 49] on span "Localization" at bounding box center [352, 53] width 50 height 15
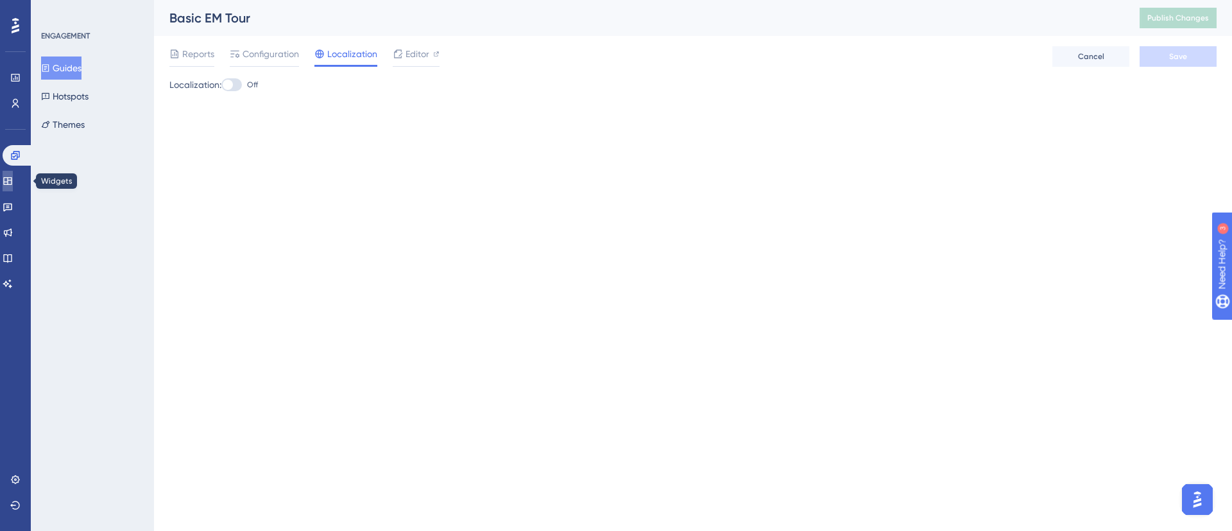
click at [13, 176] on icon at bounding box center [8, 181] width 10 height 10
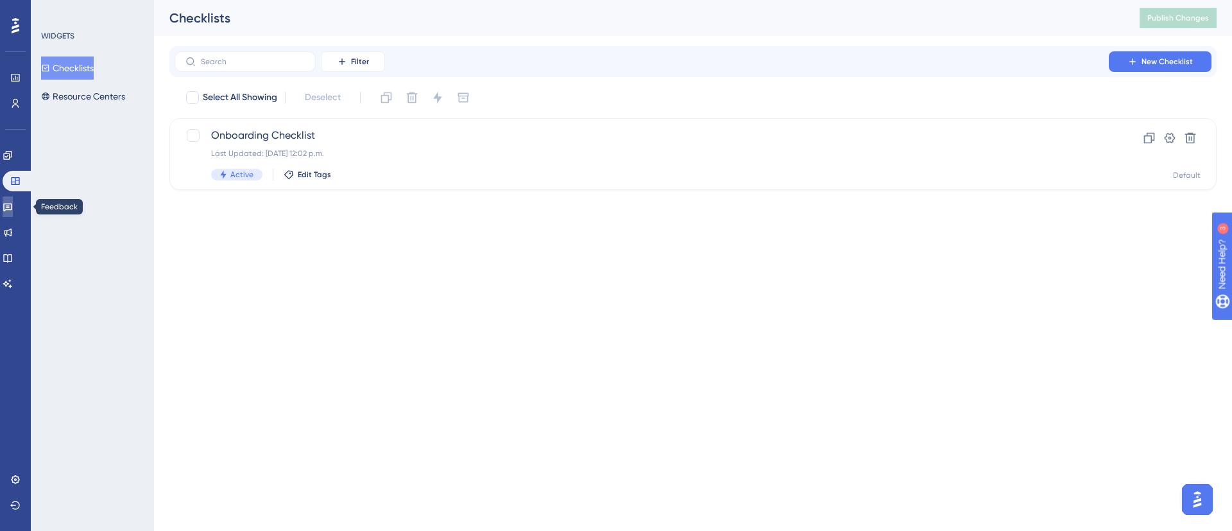
click at [13, 200] on link at bounding box center [8, 206] width 10 height 21
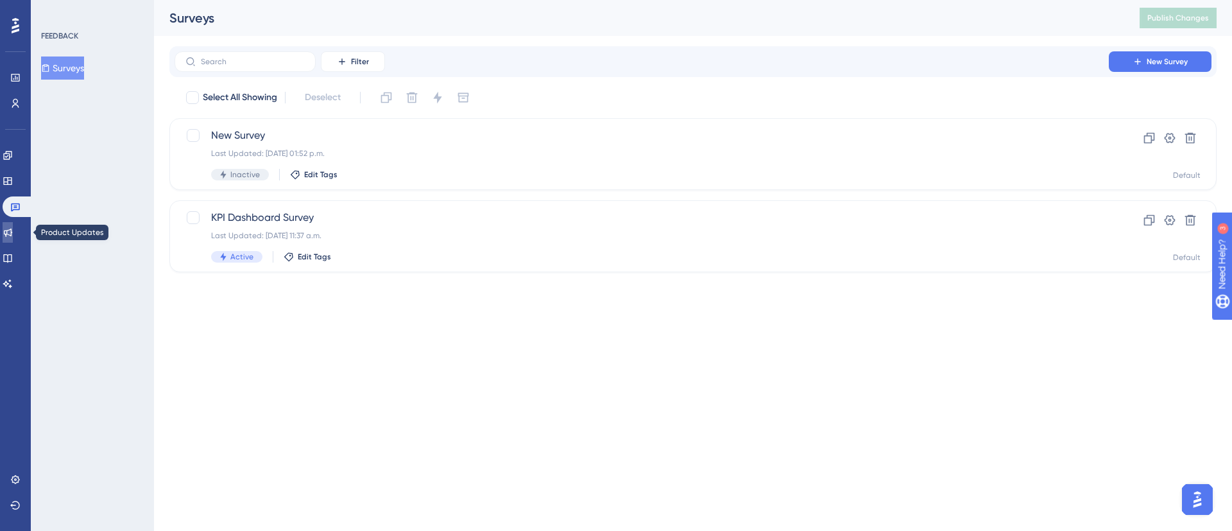
click at [13, 225] on link at bounding box center [8, 232] width 10 height 21
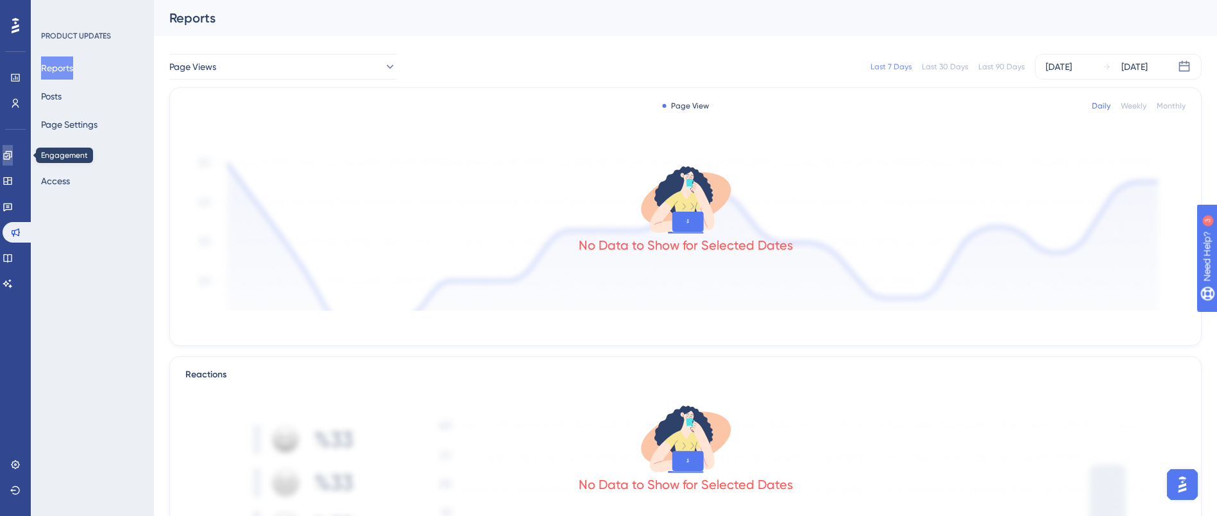
click at [12, 159] on icon at bounding box center [7, 155] width 8 height 8
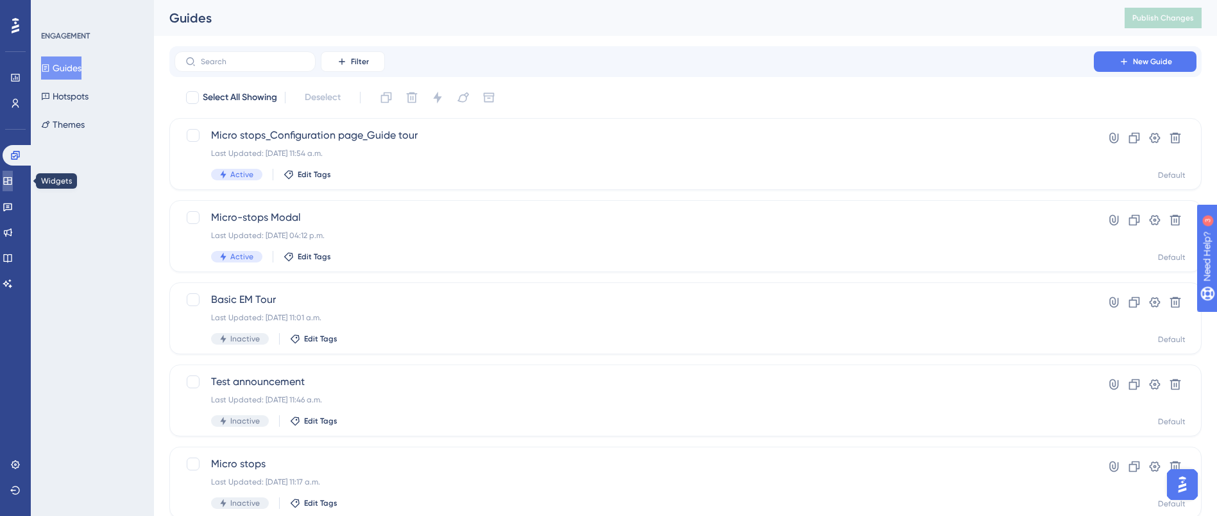
click at [13, 172] on link at bounding box center [8, 181] width 10 height 21
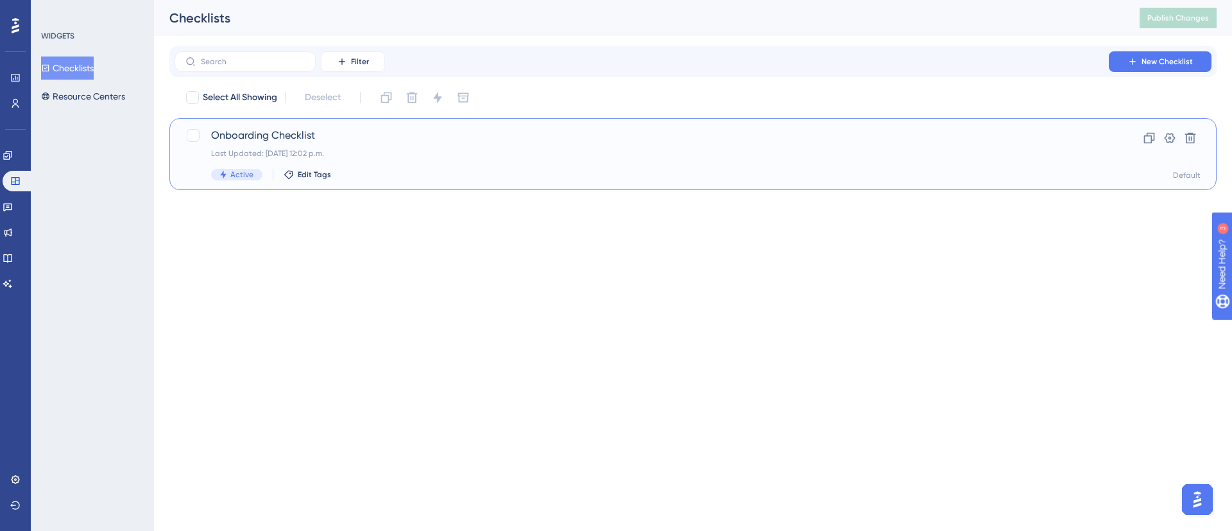
click at [294, 131] on span "Onboarding Checklist" at bounding box center [641, 135] width 861 height 15
